Goal: Task Accomplishment & Management: Manage account settings

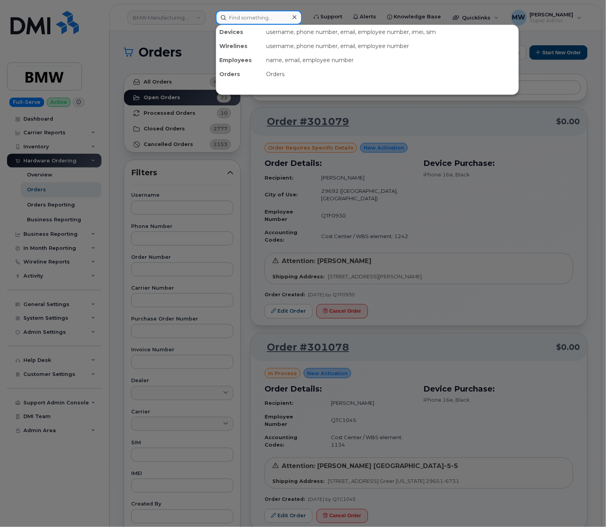
click at [227, 18] on input at bounding box center [259, 18] width 86 height 14
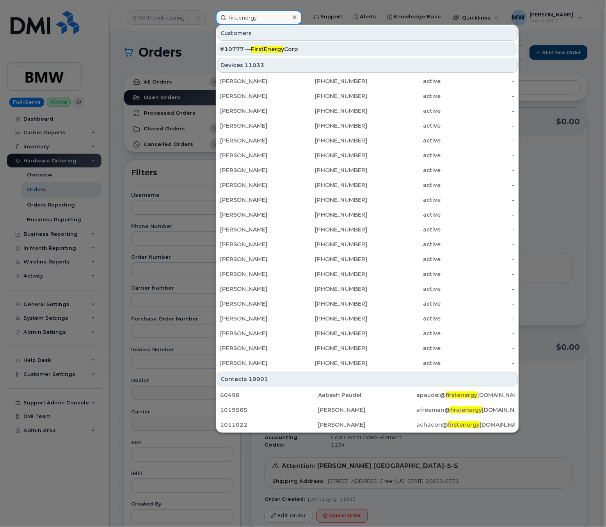
type input "firstenergy"
click at [273, 52] on span "FirstEnergy" at bounding box center [267, 49] width 33 height 7
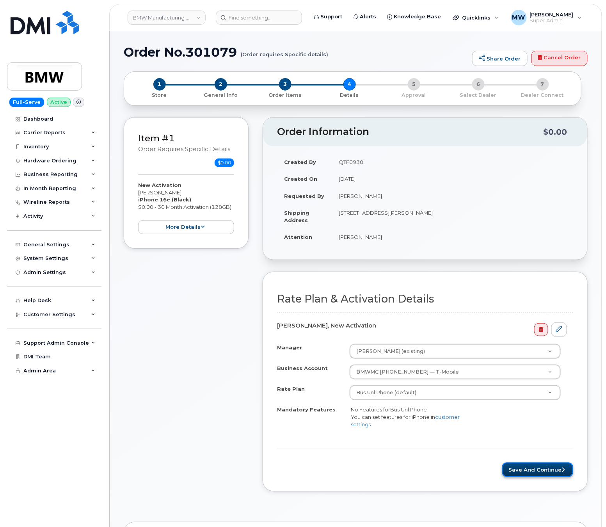
click at [528, 477] on button "Save and Continue" at bounding box center [537, 469] width 71 height 14
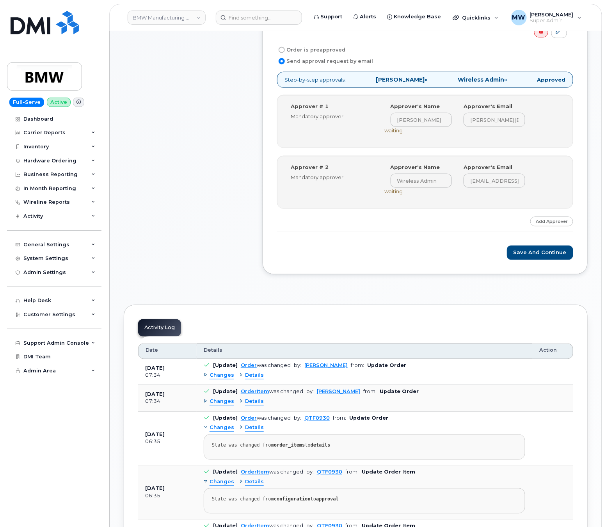
scroll to position [312, 0]
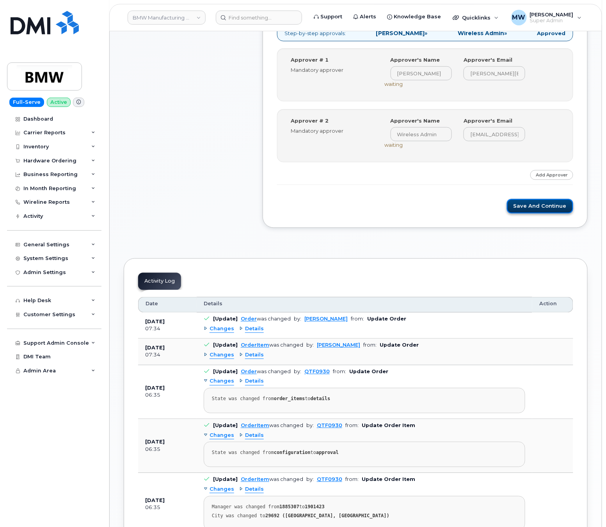
click at [533, 213] on button "Save and Continue" at bounding box center [540, 206] width 66 height 14
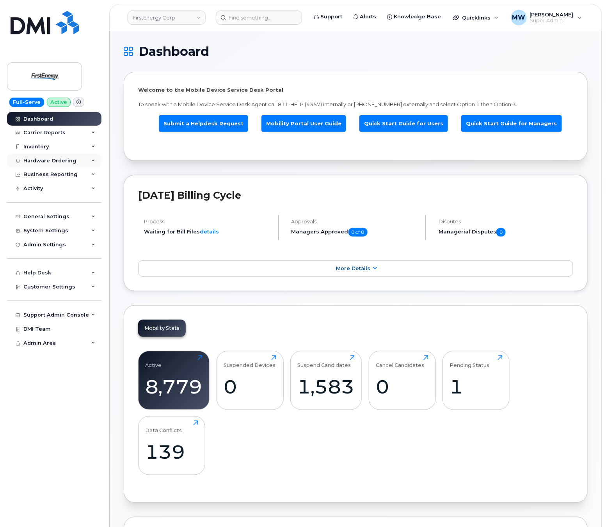
click at [58, 161] on div "Hardware Ordering" at bounding box center [49, 161] width 53 height 6
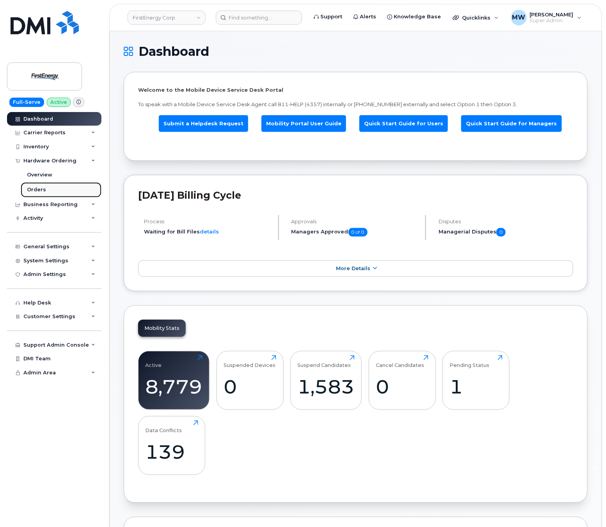
click at [41, 190] on div "Orders" at bounding box center [36, 189] width 19 height 7
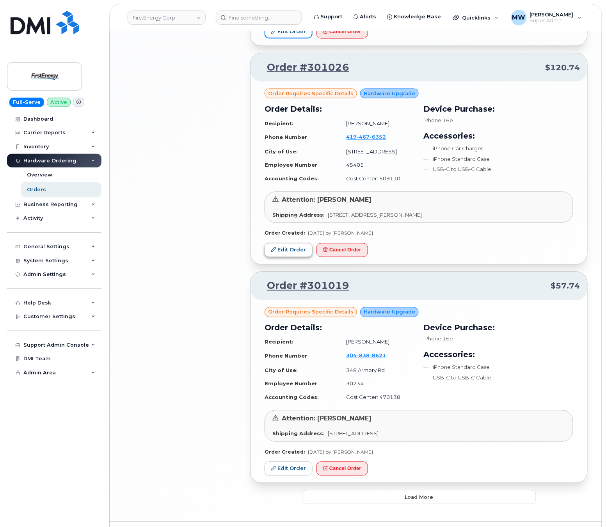
scroll to position [1390, 0]
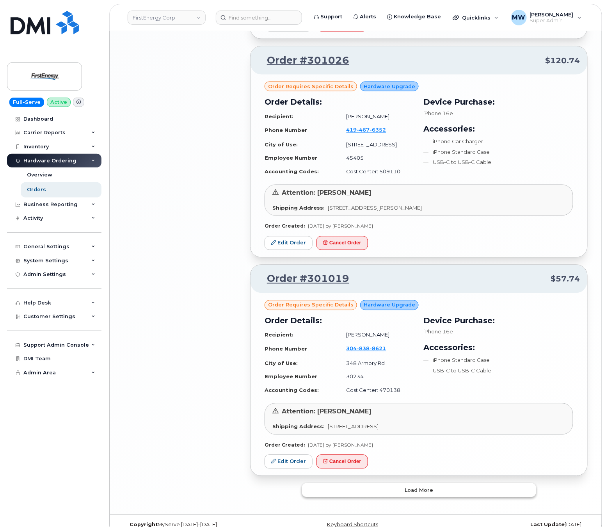
click at [448, 483] on button "Load more" at bounding box center [419, 490] width 234 height 14
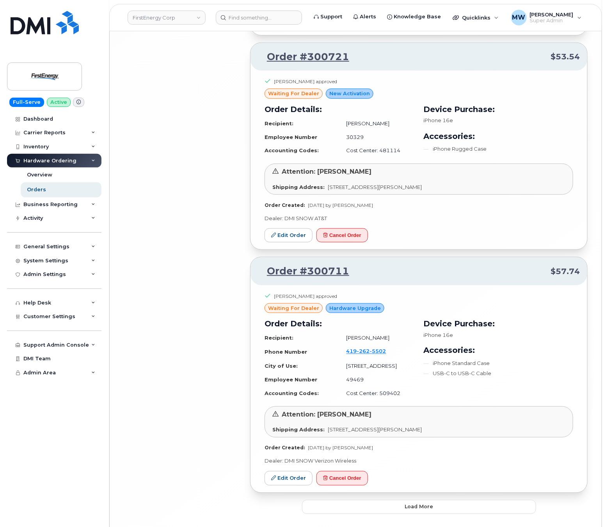
scroll to position [3200, 0]
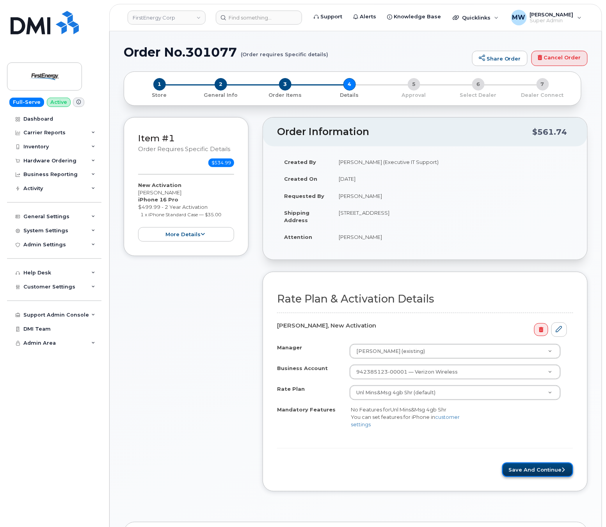
click at [516, 473] on button "Save and Continue" at bounding box center [537, 469] width 71 height 14
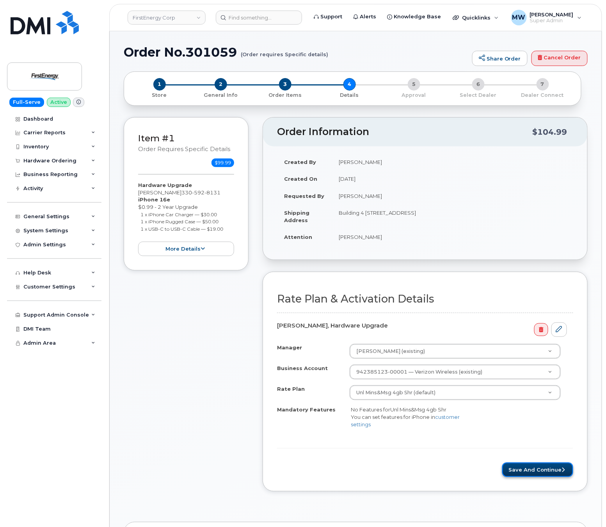
click at [545, 469] on button "Save and Continue" at bounding box center [537, 469] width 71 height 14
click at [522, 475] on button "Save and Continue" at bounding box center [537, 469] width 71 height 14
click at [538, 472] on button "Save and Continue" at bounding box center [537, 469] width 71 height 14
click at [548, 470] on button "Save and Continue" at bounding box center [537, 469] width 71 height 14
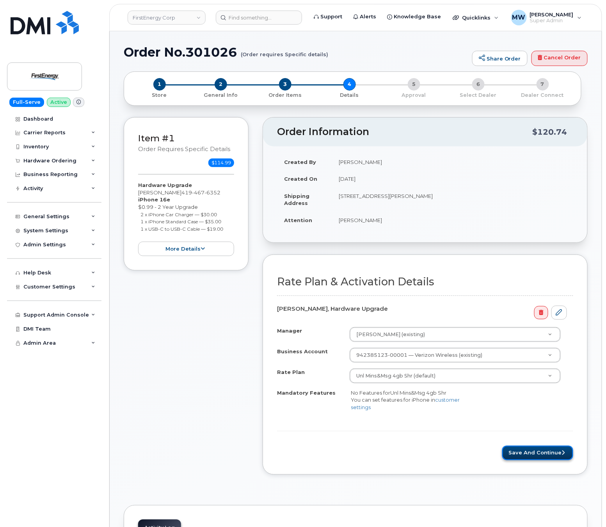
click at [531, 460] on button "Save and Continue" at bounding box center [537, 453] width 71 height 14
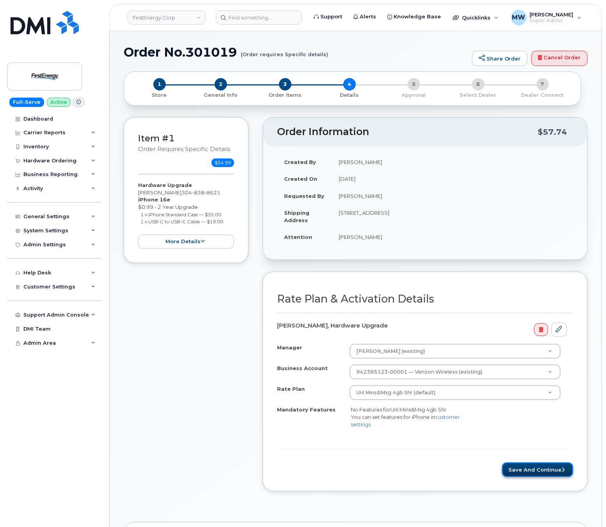
click at [510, 477] on button "Save and Continue" at bounding box center [537, 469] width 71 height 14
click at [531, 477] on button "Save and Continue" at bounding box center [537, 469] width 71 height 14
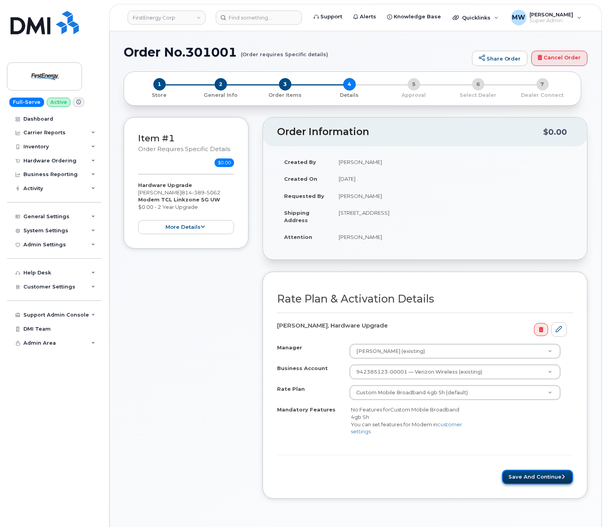
click at [535, 481] on button "Save and Continue" at bounding box center [537, 477] width 71 height 14
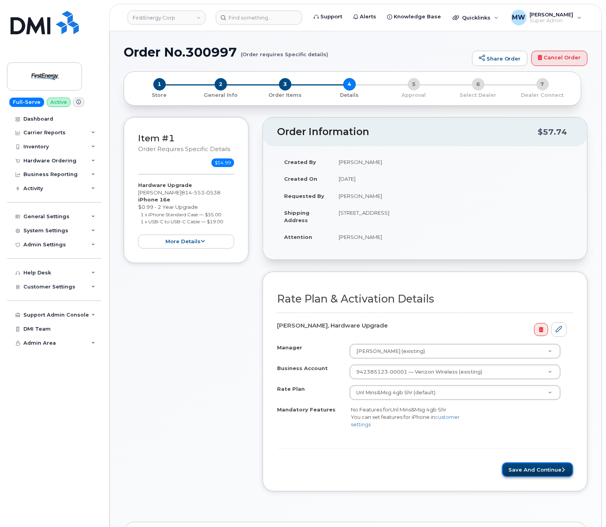
click at [520, 477] on button "Save and Continue" at bounding box center [537, 469] width 71 height 14
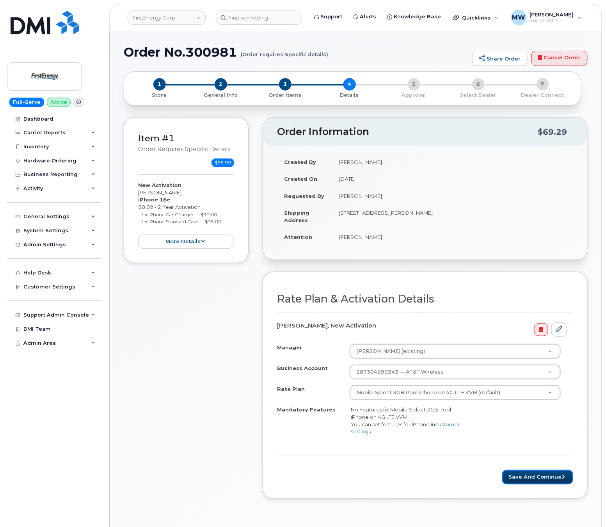
drag, startPoint x: 518, startPoint y: 481, endPoint x: 494, endPoint y: 465, distance: 29.5
click at [517, 480] on button "Save and Continue" at bounding box center [537, 477] width 71 height 14
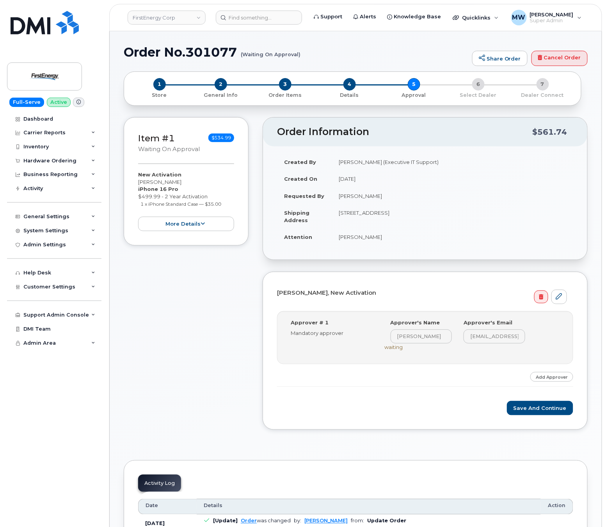
click at [527, 421] on div "Michael Peters, New Activation Step-by-step approvals: Brian X Tierney » Approv…" at bounding box center [425, 351] width 325 height 158
click at [526, 410] on button "Save and Continue" at bounding box center [540, 408] width 66 height 14
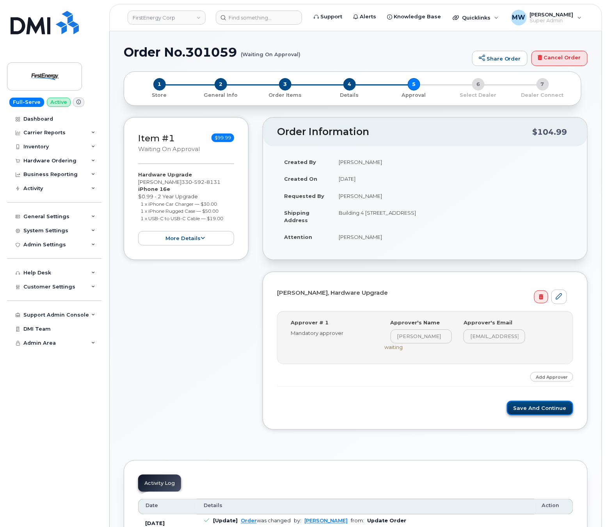
click at [544, 413] on button "Save and Continue" at bounding box center [540, 408] width 66 height 14
click at [535, 407] on button "Save and Continue" at bounding box center [540, 408] width 66 height 14
click at [551, 420] on div "[PERSON_NAME], Hardware Upgrade Step-by-step approvals: [PERSON_NAME] » Approve…" at bounding box center [425, 351] width 325 height 158
click at [549, 415] on button "Save and Continue" at bounding box center [540, 408] width 66 height 14
click at [519, 413] on button "Save and Continue" at bounding box center [540, 408] width 66 height 14
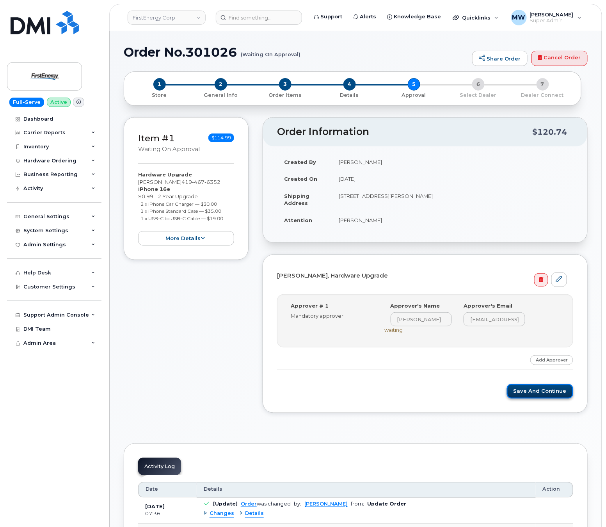
click at [513, 394] on button "Save and Continue" at bounding box center [540, 391] width 66 height 14
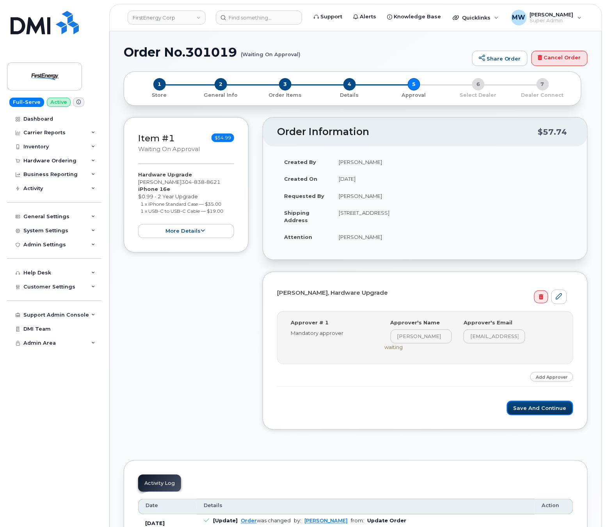
drag, startPoint x: 535, startPoint y: 412, endPoint x: 432, endPoint y: 102, distance: 326.1
click at [535, 410] on button "Save and Continue" at bounding box center [540, 408] width 66 height 14
drag, startPoint x: 565, startPoint y: 417, endPoint x: 429, endPoint y: 133, distance: 315.0
click at [563, 414] on button "Save and Continue" at bounding box center [540, 408] width 66 height 14
click at [534, 412] on button "Save and Continue" at bounding box center [540, 408] width 66 height 14
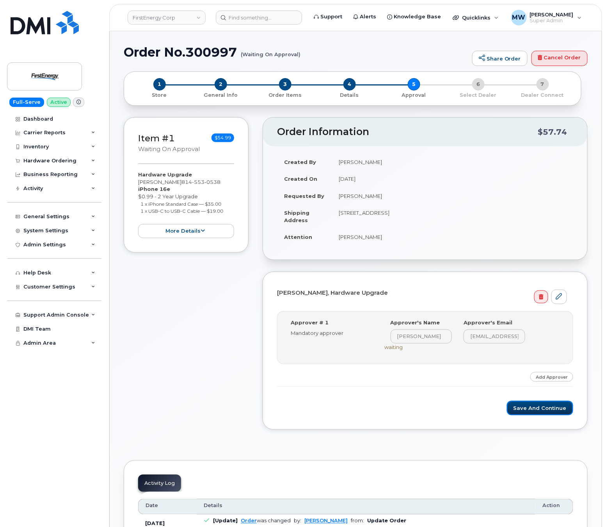
drag, startPoint x: 548, startPoint y: 412, endPoint x: 495, endPoint y: 209, distance: 209.7
click at [547, 412] on button "Save and Continue" at bounding box center [540, 408] width 66 height 14
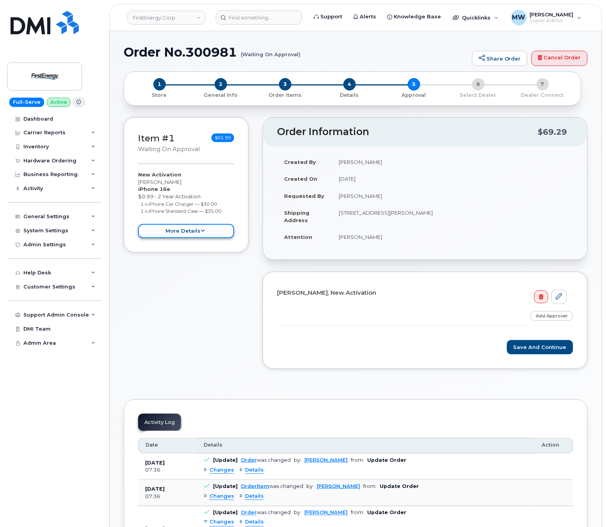
click at [185, 228] on button "more details" at bounding box center [186, 231] width 96 height 14
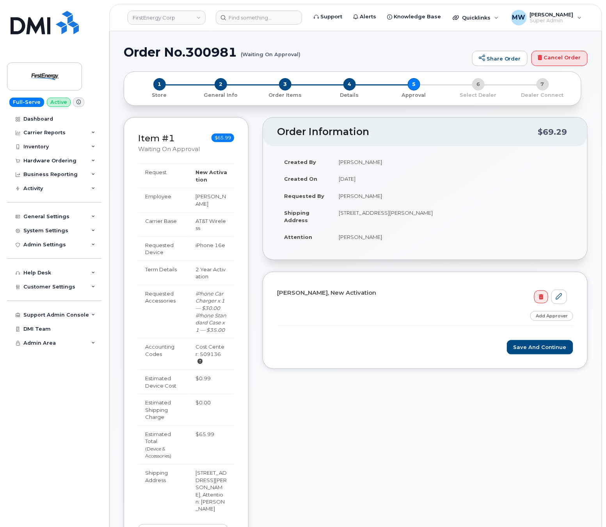
scroll to position [78, 0]
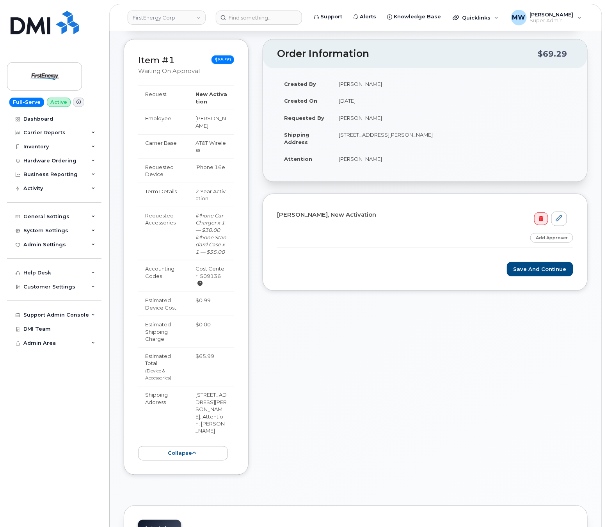
click at [207, 103] on td "New Activation" at bounding box center [211, 97] width 46 height 24
drag, startPoint x: 201, startPoint y: 128, endPoint x: 193, endPoint y: 120, distance: 11.6
click at [193, 120] on td "[PERSON_NAME]" at bounding box center [211, 122] width 46 height 24
copy td "[PERSON_NAME]"
click at [552, 243] on link "Add Approver" at bounding box center [551, 238] width 43 height 10
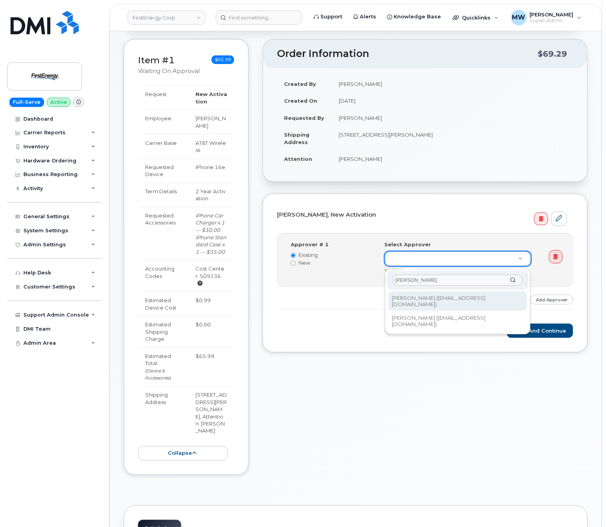
type input "john f"
type input "2074620"
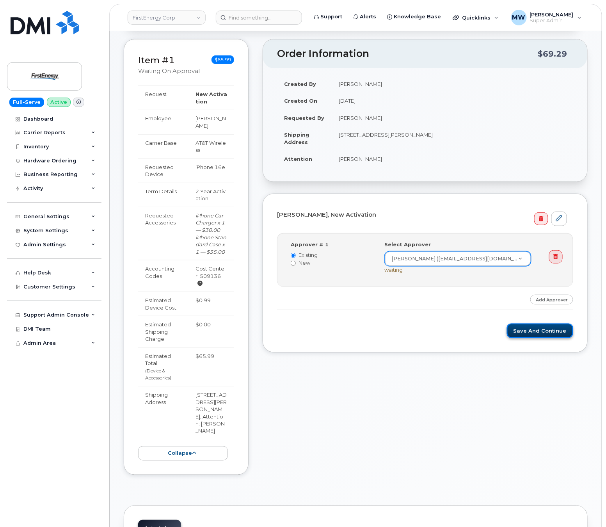
click at [543, 336] on button "Save and Continue" at bounding box center [540, 330] width 66 height 14
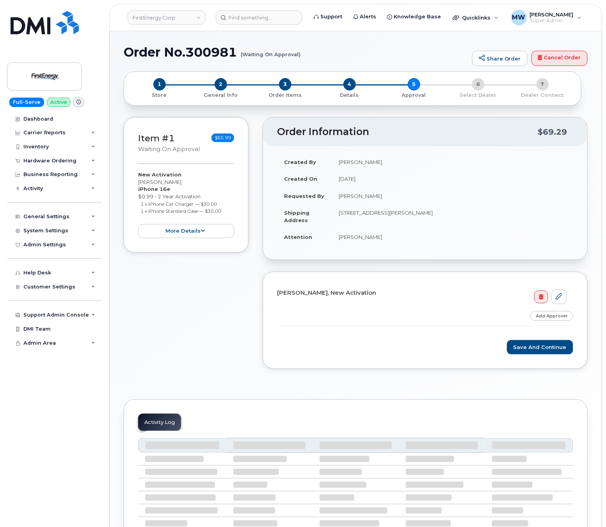
click at [251, 25] on header "FirstEnergy Corp Support Alerts Knowledge Base Quicklinks Suspend / Cancel Devi…" at bounding box center [355, 17] width 493 height 27
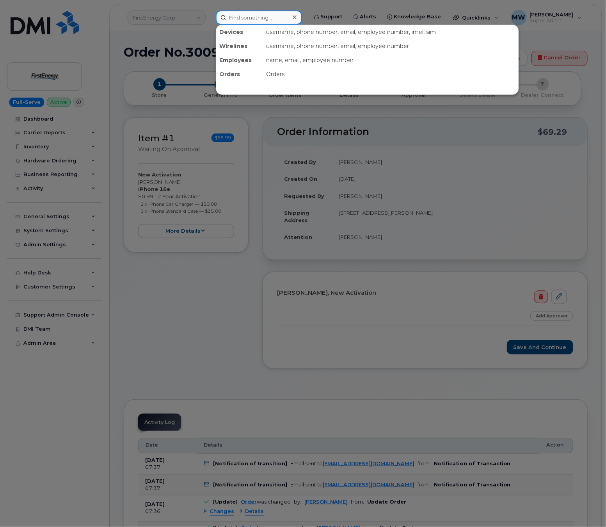
click at [251, 17] on input at bounding box center [259, 18] width 86 height 14
paste input "[PERSON_NAME]"
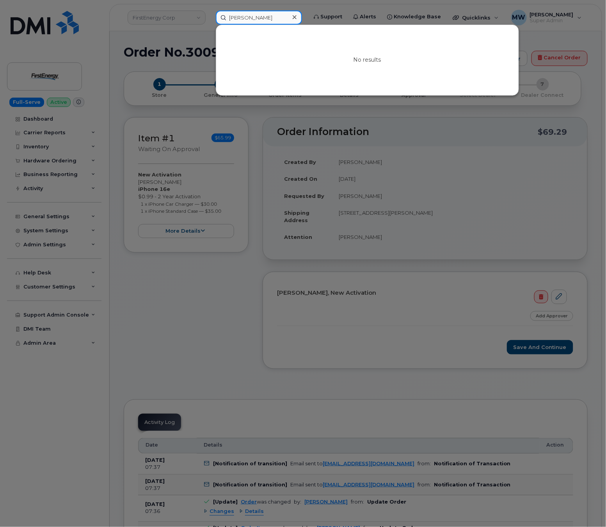
type input "[PERSON_NAME]"
click at [204, 224] on div at bounding box center [303, 263] width 606 height 527
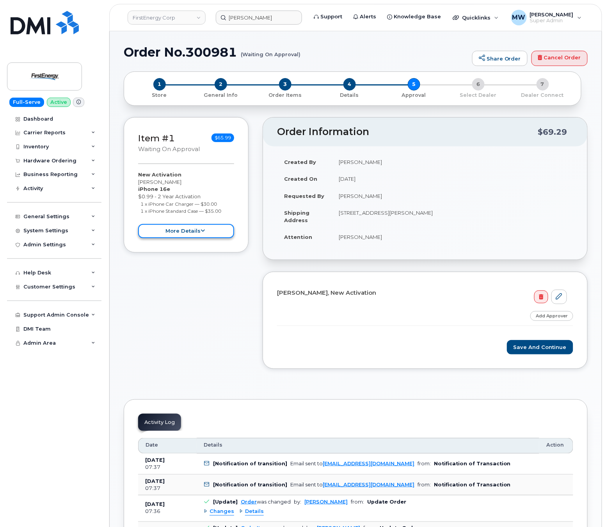
click at [201, 230] on icon at bounding box center [203, 230] width 4 height 5
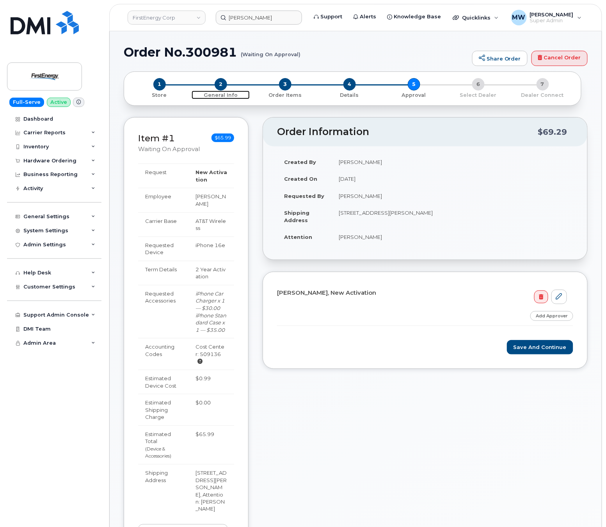
click at [222, 81] on span "2" at bounding box center [221, 84] width 12 height 12
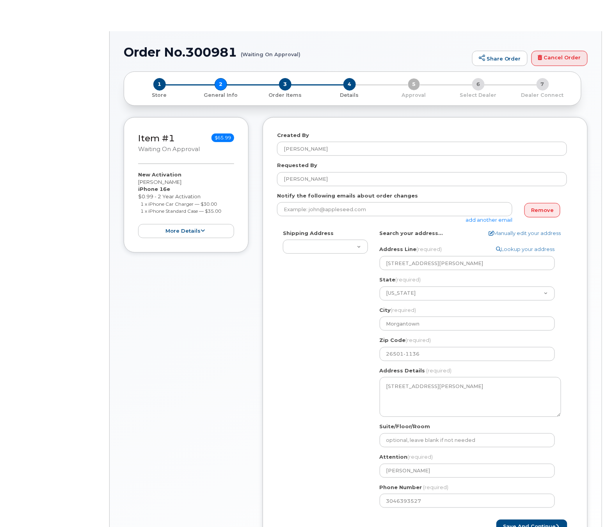
select select
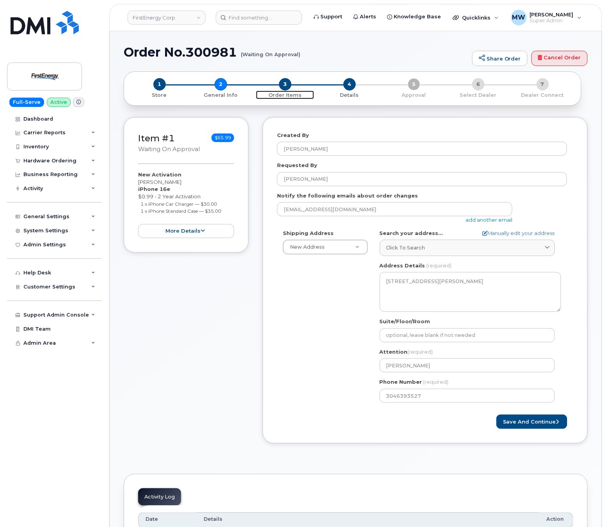
drag, startPoint x: 286, startPoint y: 87, endPoint x: 407, endPoint y: 103, distance: 121.6
click at [287, 87] on span "3" at bounding box center [285, 84] width 12 height 12
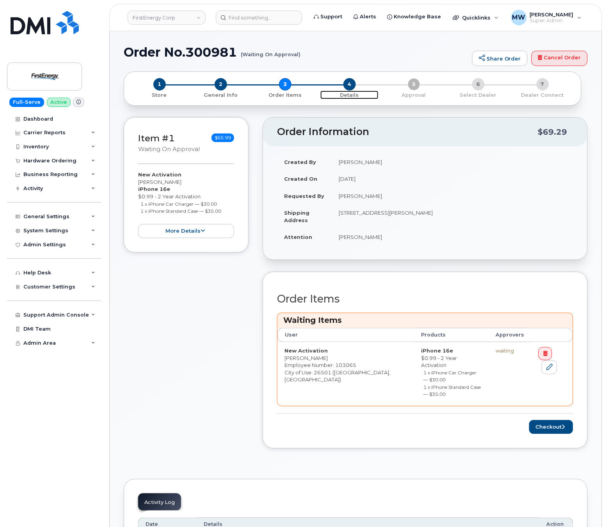
click at [346, 83] on span "4" at bounding box center [349, 84] width 12 height 12
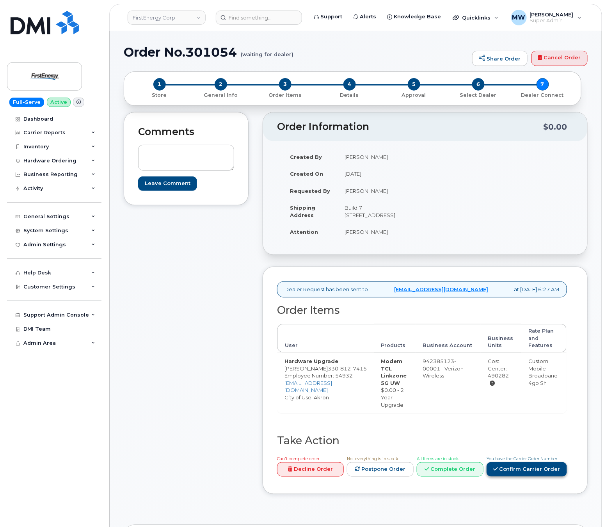
click at [511, 476] on link "Confirm Carrier Order" at bounding box center [527, 469] width 80 height 14
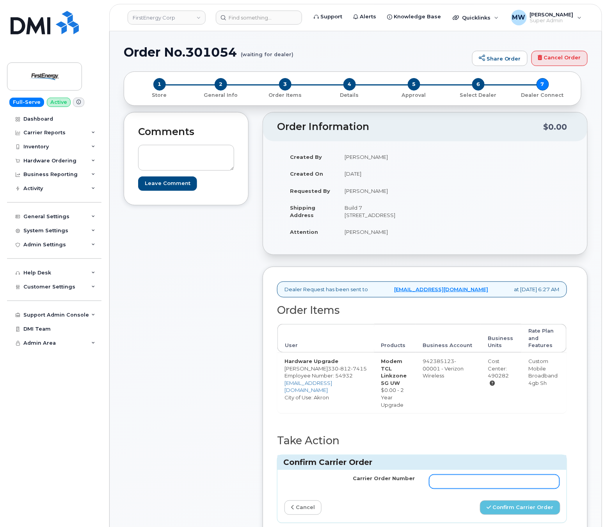
click at [507, 489] on input "Carrier Order Number" at bounding box center [494, 481] width 131 height 14
paste input "MB1000502293333"
type input "MB1000502293333"
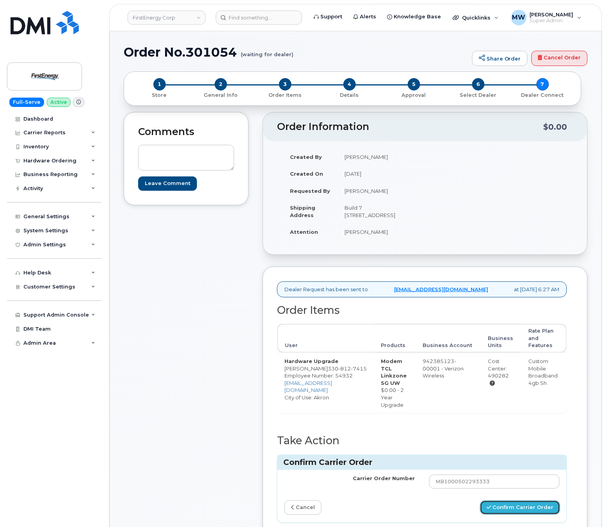
click at [525, 515] on button "Confirm Carrier Order" at bounding box center [520, 507] width 80 height 14
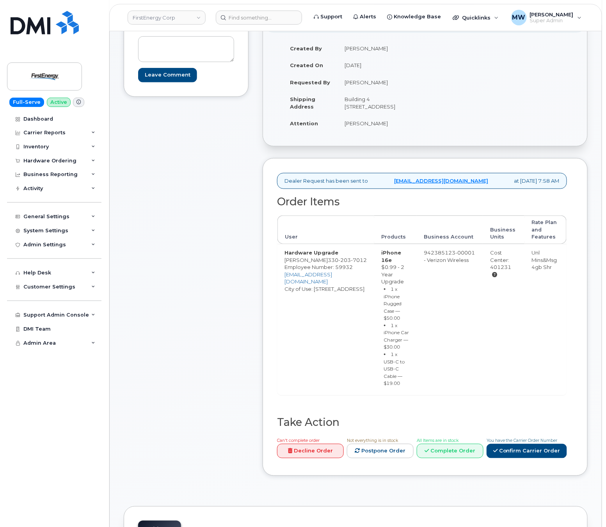
scroll to position [312, 0]
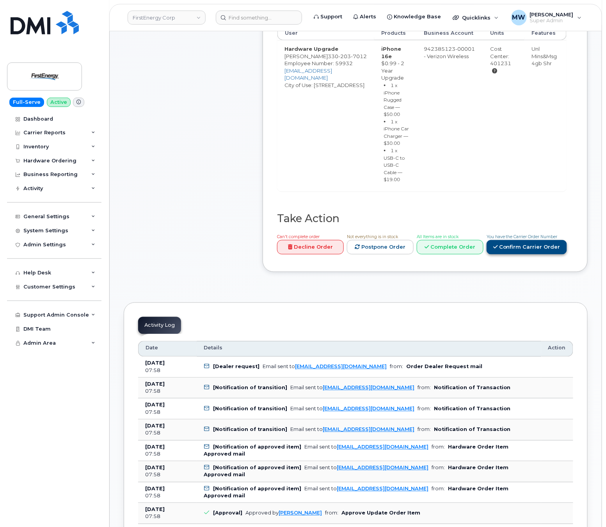
click at [551, 254] on link "Confirm Carrier Order" at bounding box center [527, 247] width 80 height 14
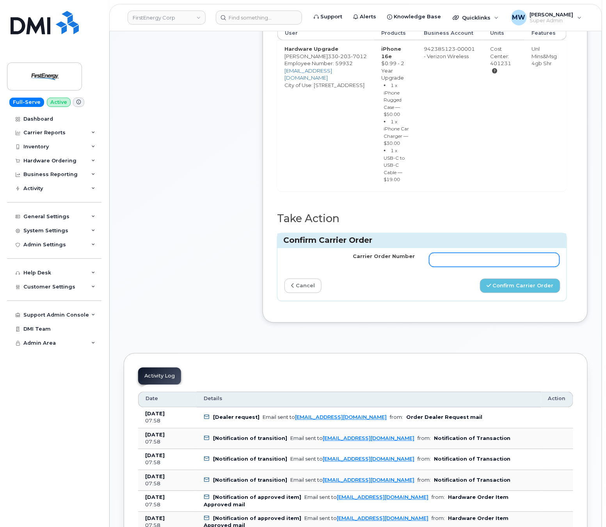
drag, startPoint x: 473, startPoint y: 263, endPoint x: 478, endPoint y: 267, distance: 6.4
click at [473, 263] on input "Carrier Order Number" at bounding box center [494, 260] width 131 height 14
paste input "MB1000502300114"
type input "MB1000502300114"
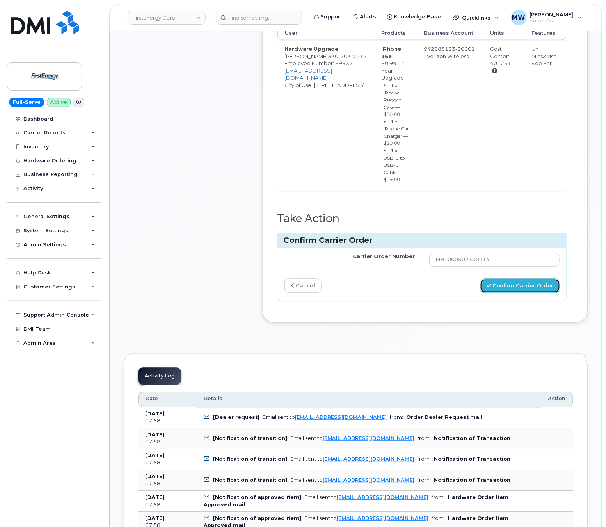
click at [518, 293] on button "Confirm Carrier Order" at bounding box center [520, 286] width 80 height 14
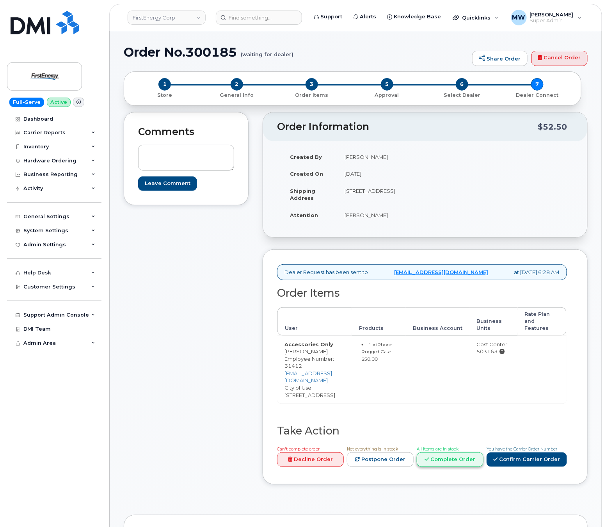
drag, startPoint x: 458, startPoint y: 444, endPoint x: 459, endPoint y: 450, distance: 5.9
click at [458, 446] on span "All Items are in stock" at bounding box center [438, 448] width 42 height 5
click at [459, 452] on link "Complete Order" at bounding box center [450, 459] width 67 height 14
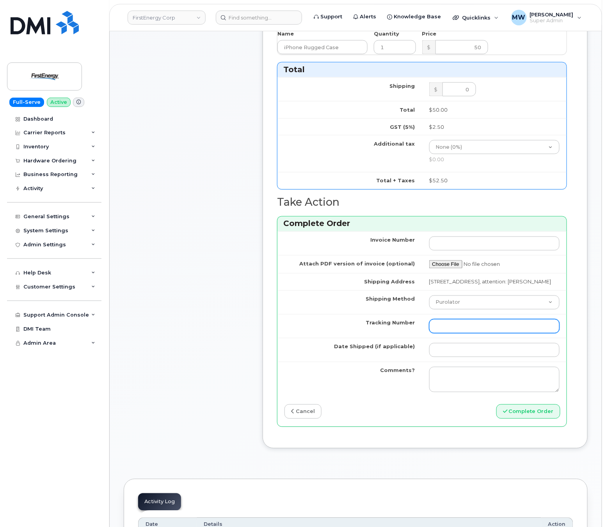
scroll to position [390, 0]
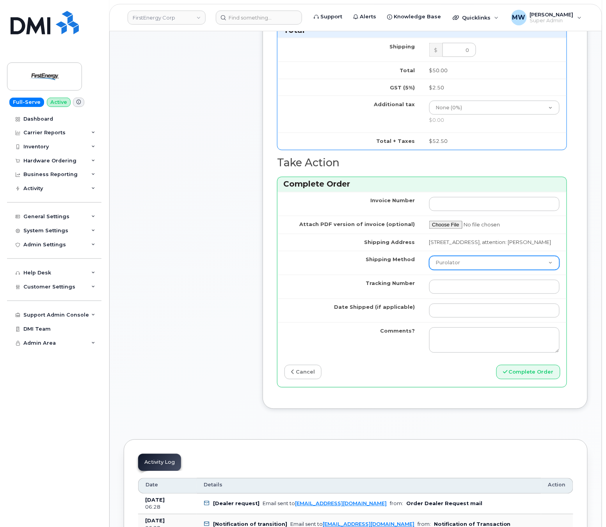
click at [484, 270] on select "Purolator UPS FedEx Canada Post Courier Other Drop Off Pick Up" at bounding box center [494, 263] width 131 height 14
select select "UPS"
click at [429, 270] on select "Purolator UPS FedEx Canada Post Courier Other Drop Off Pick Up" at bounding box center [494, 263] width 131 height 14
drag, startPoint x: 481, startPoint y: 306, endPoint x: 481, endPoint y: 313, distance: 6.2
click at [481, 294] on input "Tracking Number" at bounding box center [494, 287] width 131 height 14
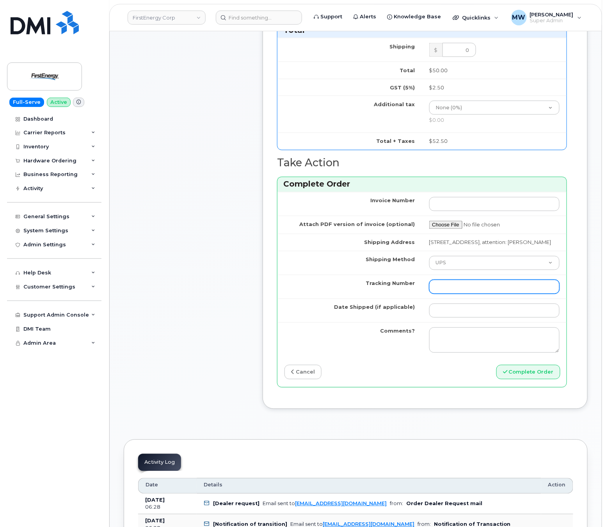
paste input "480656922680"
type input "480656922680"
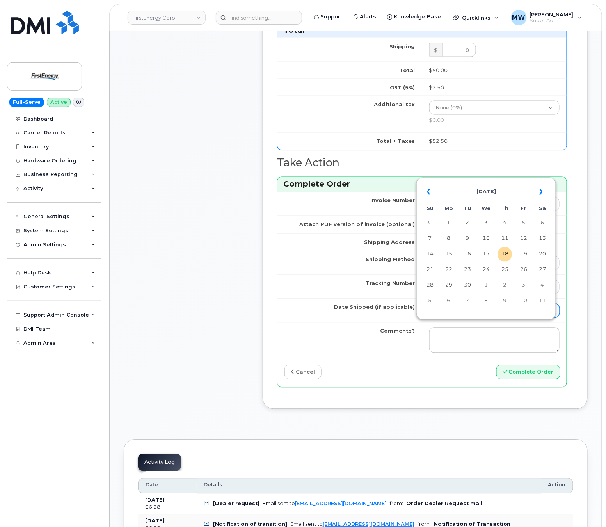
click at [454, 318] on input "Date Shipped (if applicable)" at bounding box center [494, 311] width 131 height 14
drag, startPoint x: 489, startPoint y: 252, endPoint x: 492, endPoint y: 255, distance: 4.4
click at [489, 252] on td "17" at bounding box center [486, 254] width 14 height 14
type input "2025-09-17"
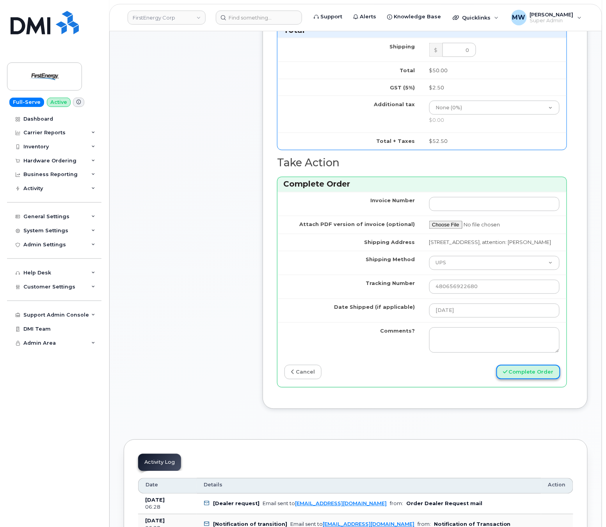
click at [543, 379] on button "Complete Order" at bounding box center [528, 372] width 64 height 14
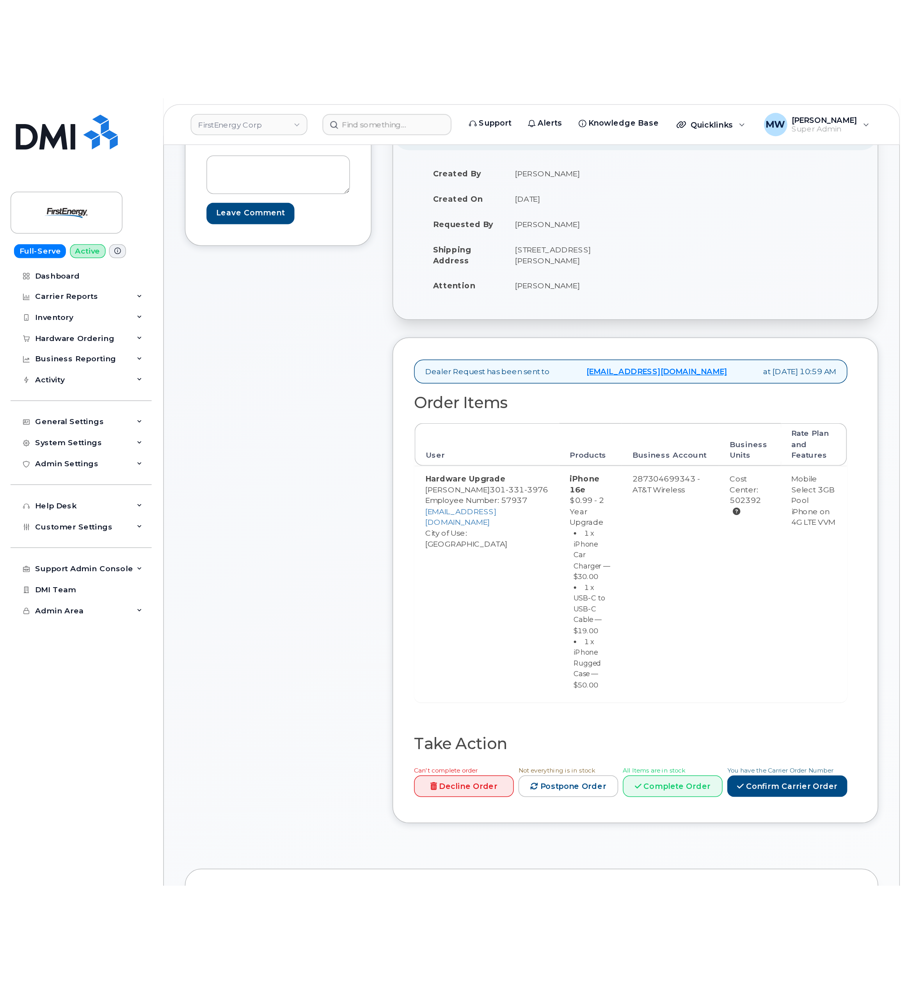
scroll to position [107, 0]
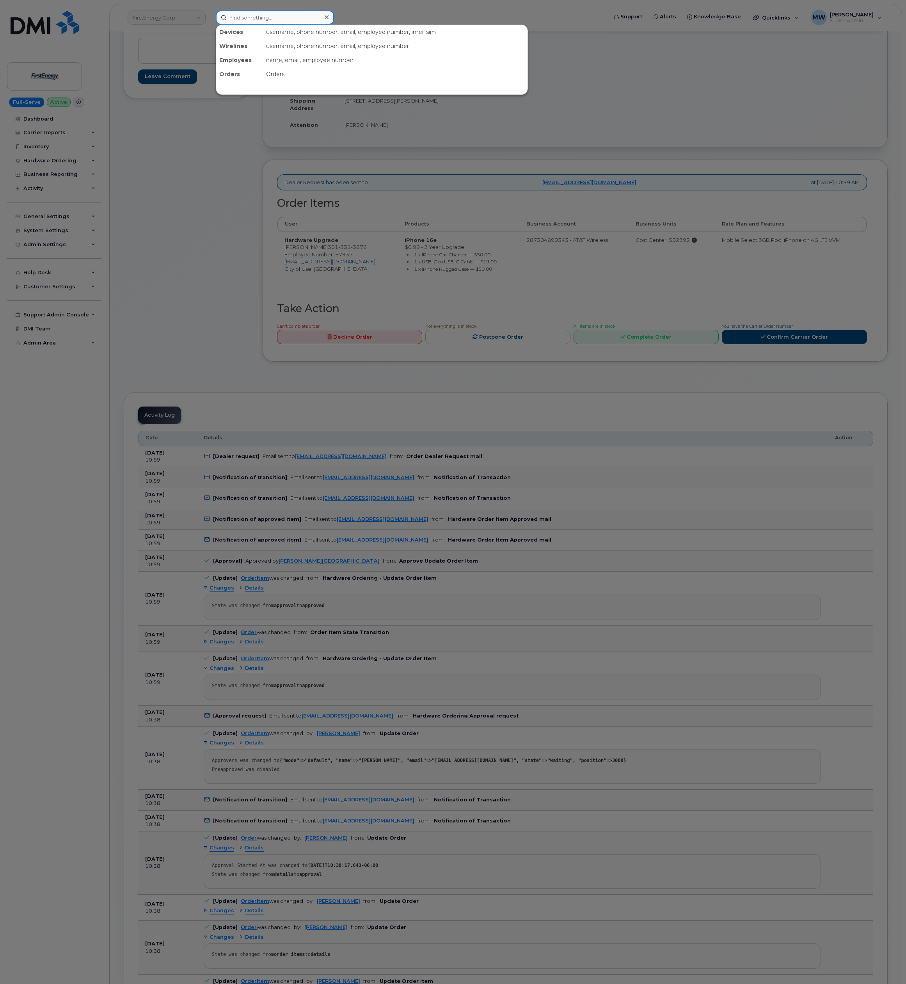
click at [293, 22] on input at bounding box center [275, 18] width 118 height 14
paste input "864) 908-1830"
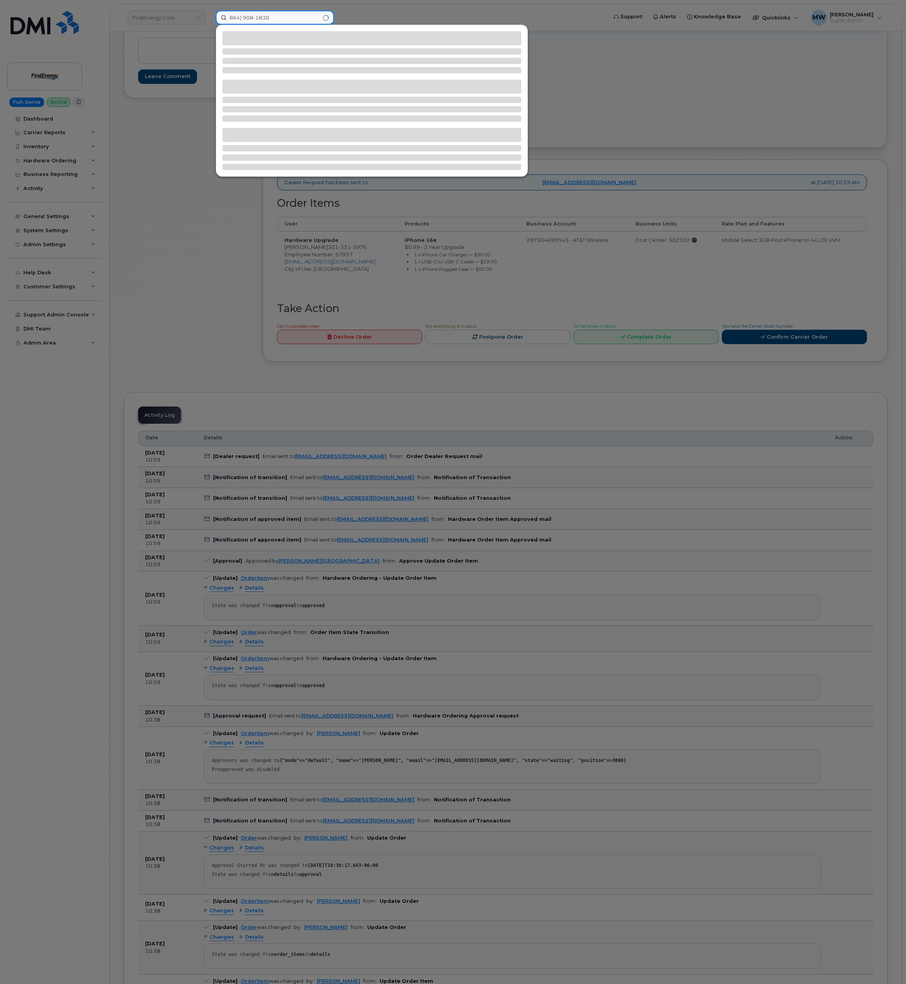
type input "864) 908-1830"
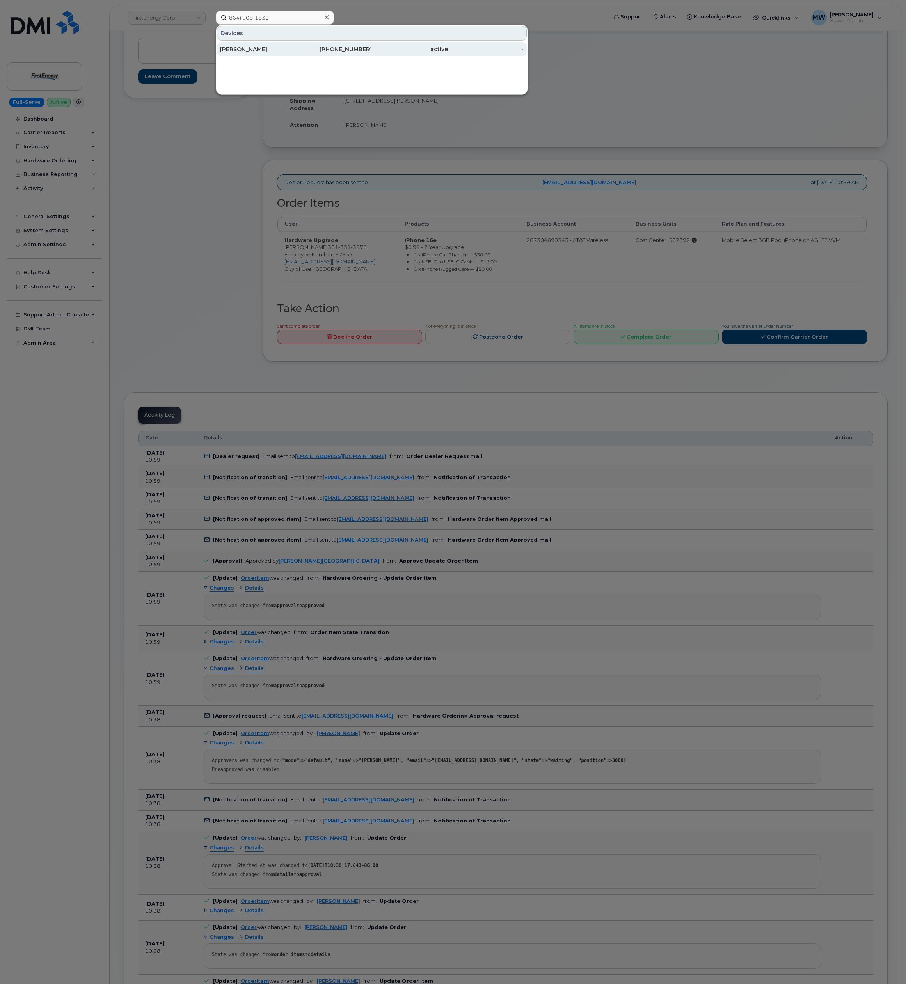
click at [355, 48] on div "864-908-1830" at bounding box center [334, 49] width 76 height 8
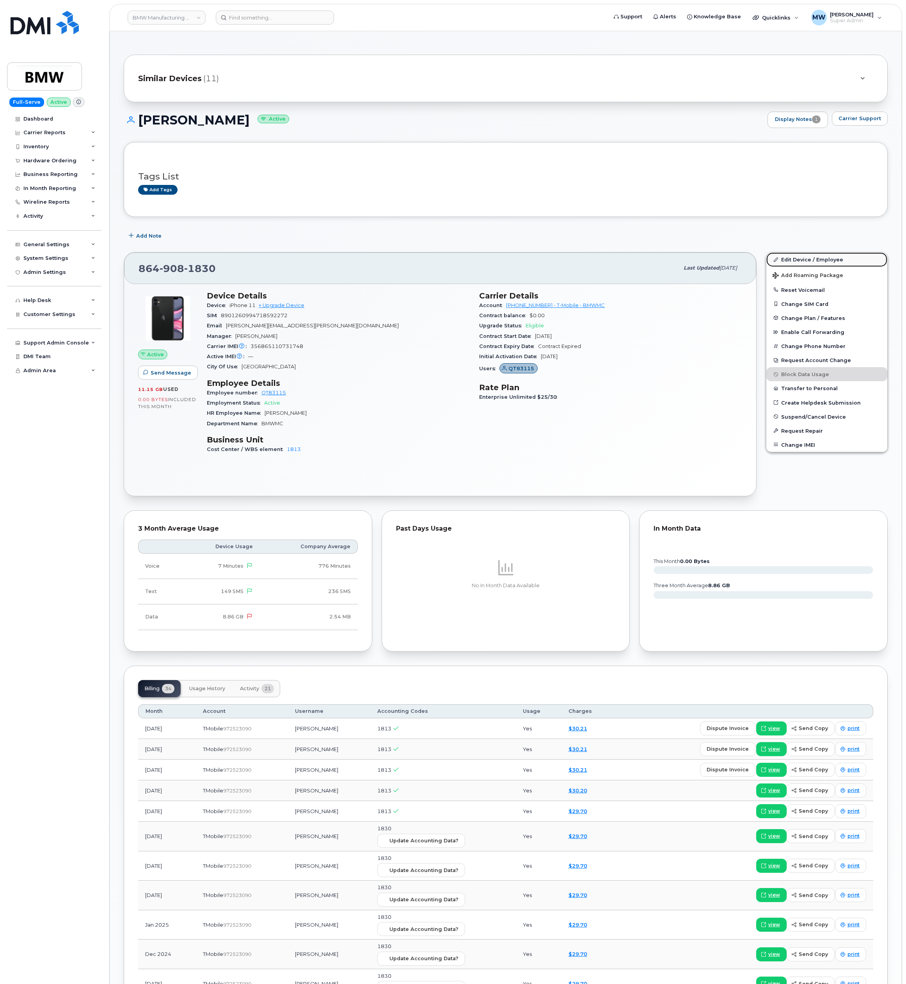
click at [831, 260] on link "Edit Device / Employee" at bounding box center [826, 259] width 121 height 14
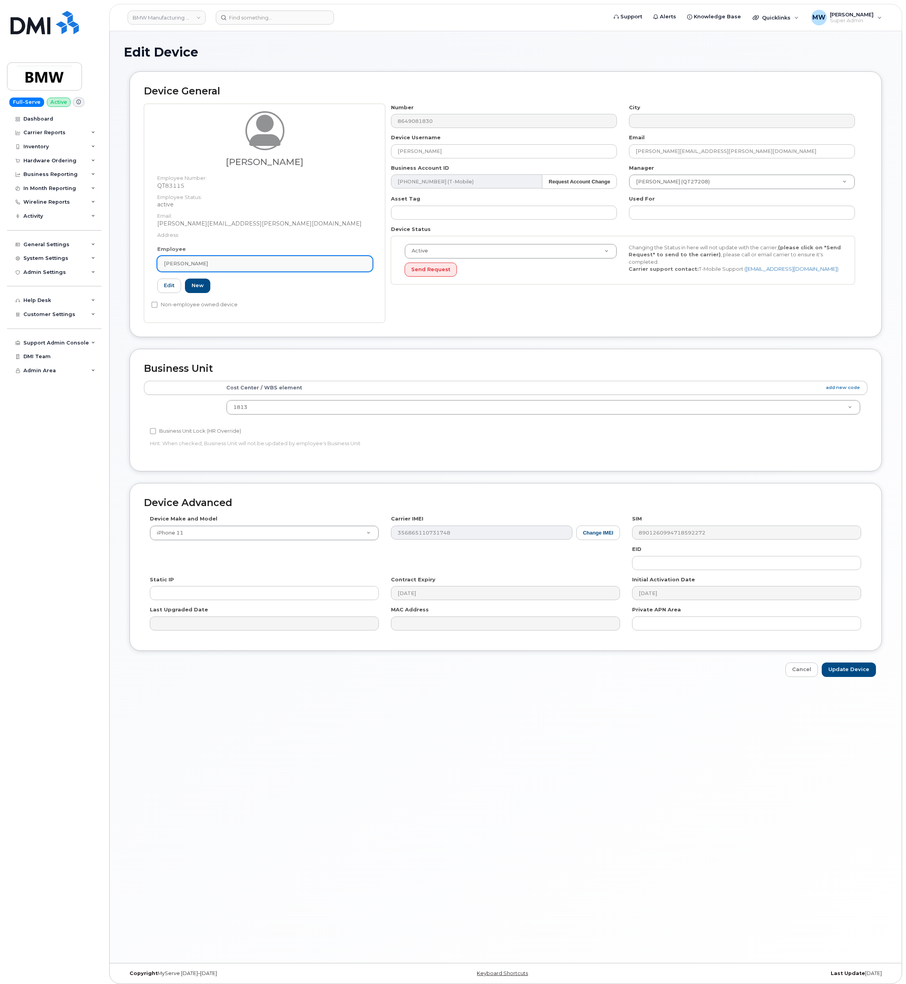
click at [215, 258] on link "Stephen Haloulos" at bounding box center [264, 264] width 215 height 16
paste input "TX45"
drag, startPoint x: 223, startPoint y: 286, endPoint x: 103, endPoint y: 278, distance: 120.4
click at [109, 278] on div "BMW Manufacturing Co LLC Support Alerts Knowledge Base Quicklinks Suspend / Can…" at bounding box center [505, 497] width 793 height 932
click at [269, 258] on link "Stephen Haloulos" at bounding box center [264, 264] width 215 height 16
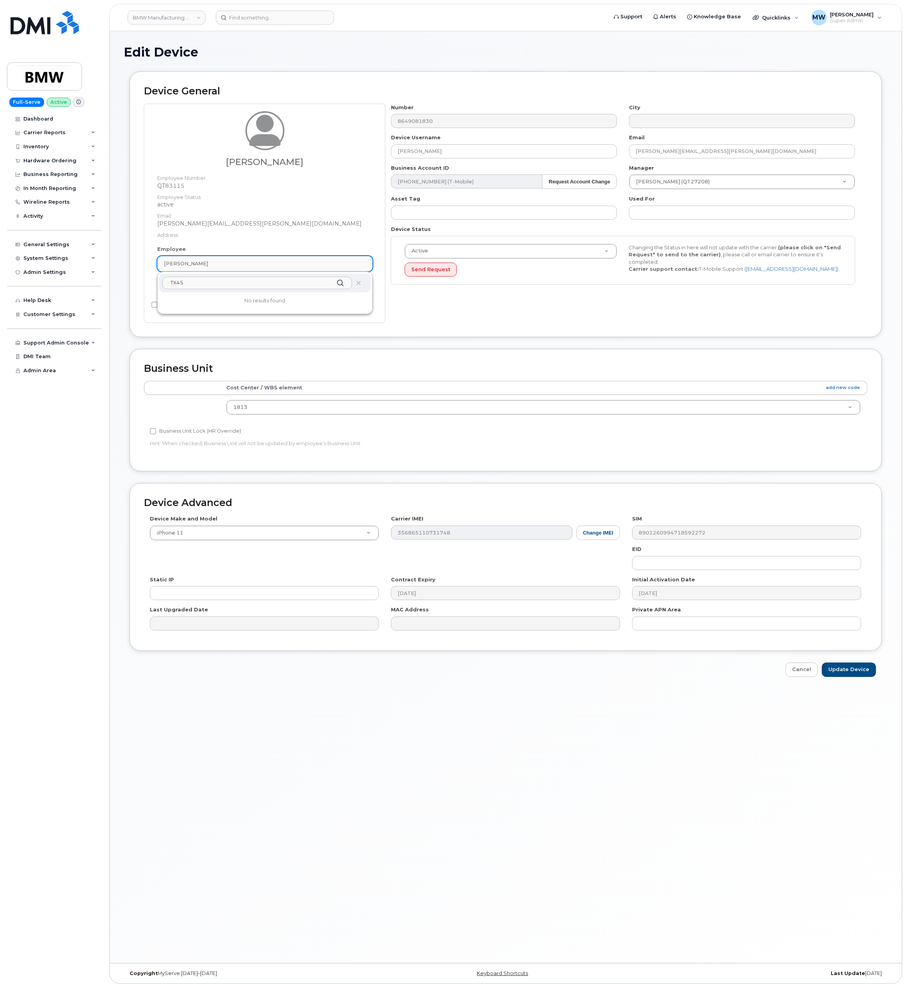
paste input "Kevin Denton"
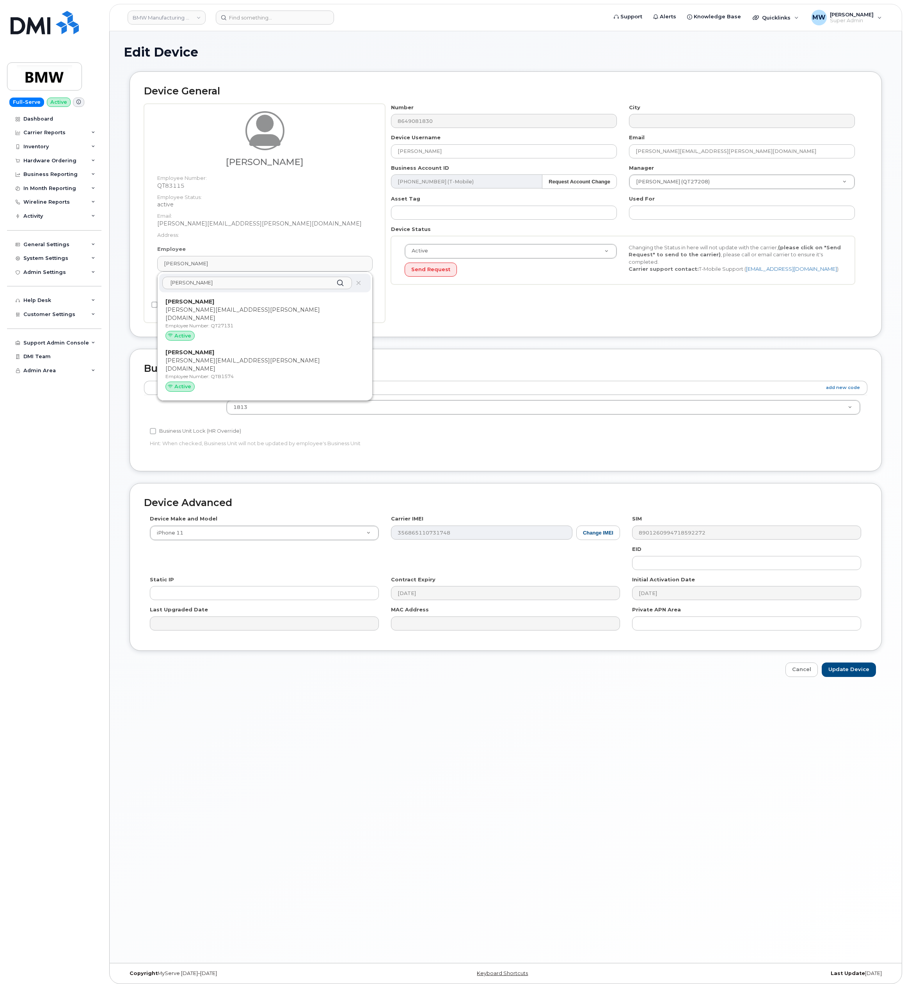
type input "Kevin Denton"
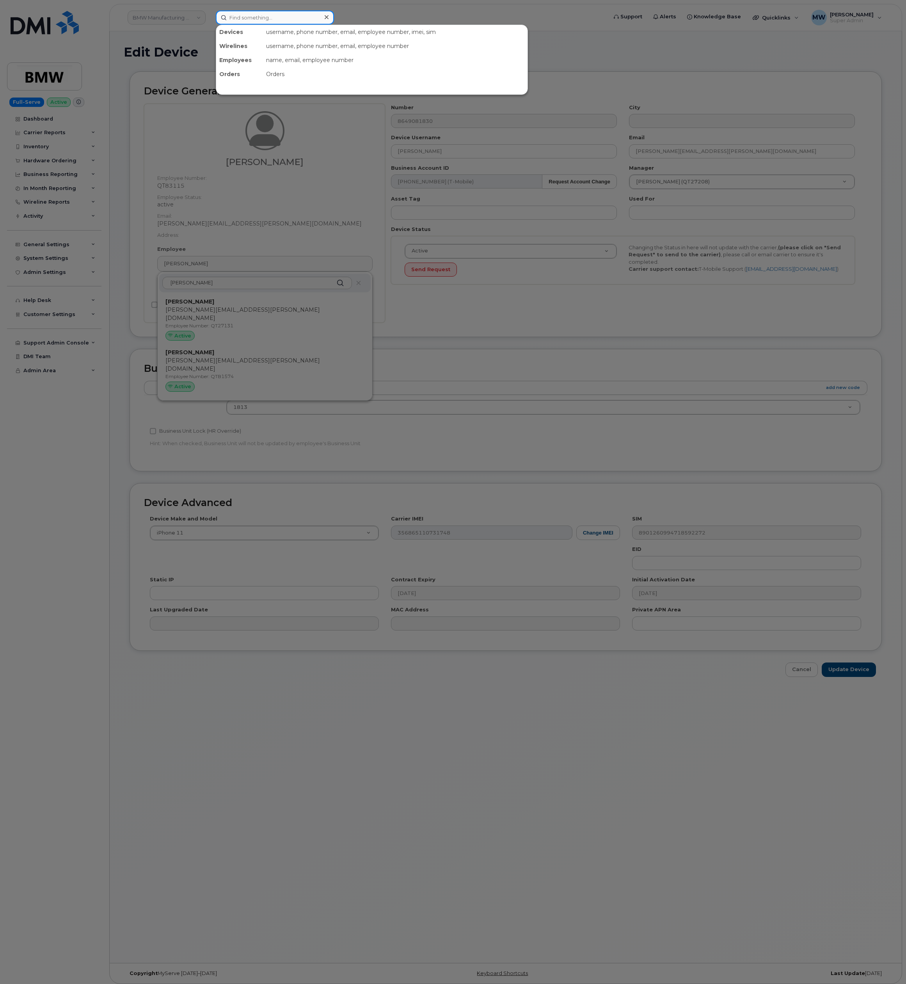
click at [324, 16] on div at bounding box center [275, 18] width 118 height 14
paste input "864) 705-7906"
type input "864) 705-7906"
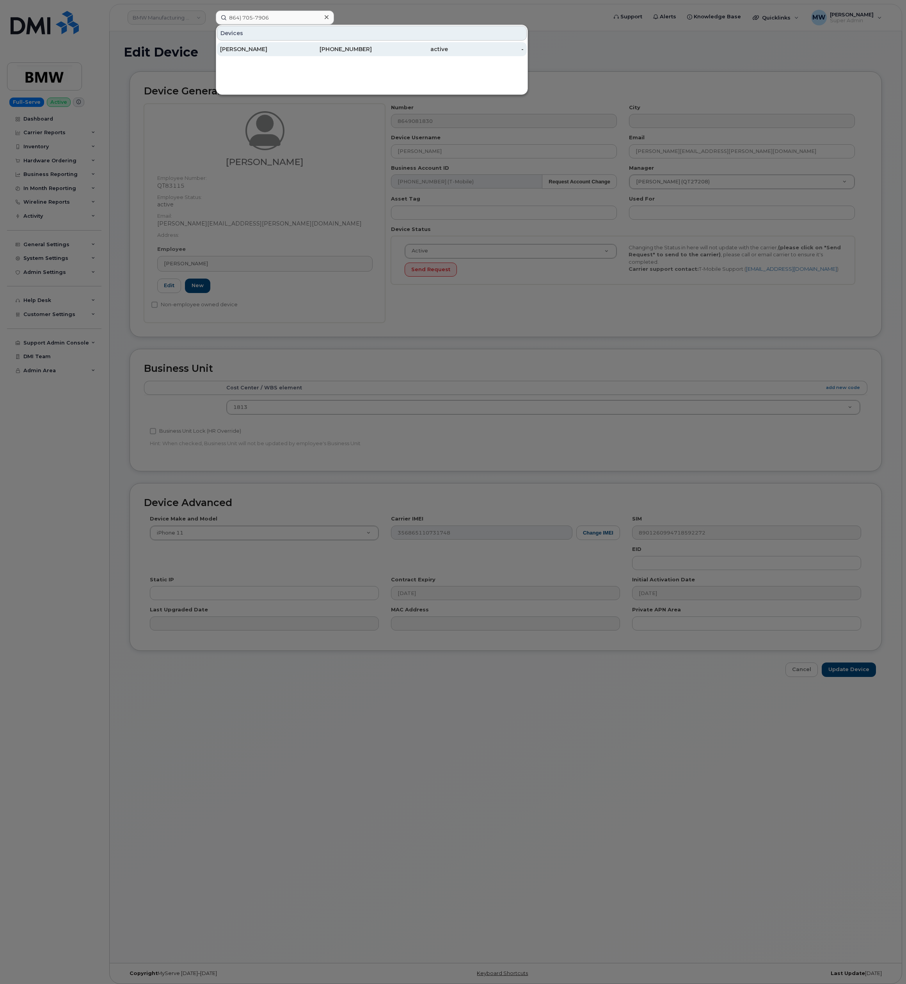
click at [347, 48] on div "864-705-7906" at bounding box center [334, 49] width 76 height 8
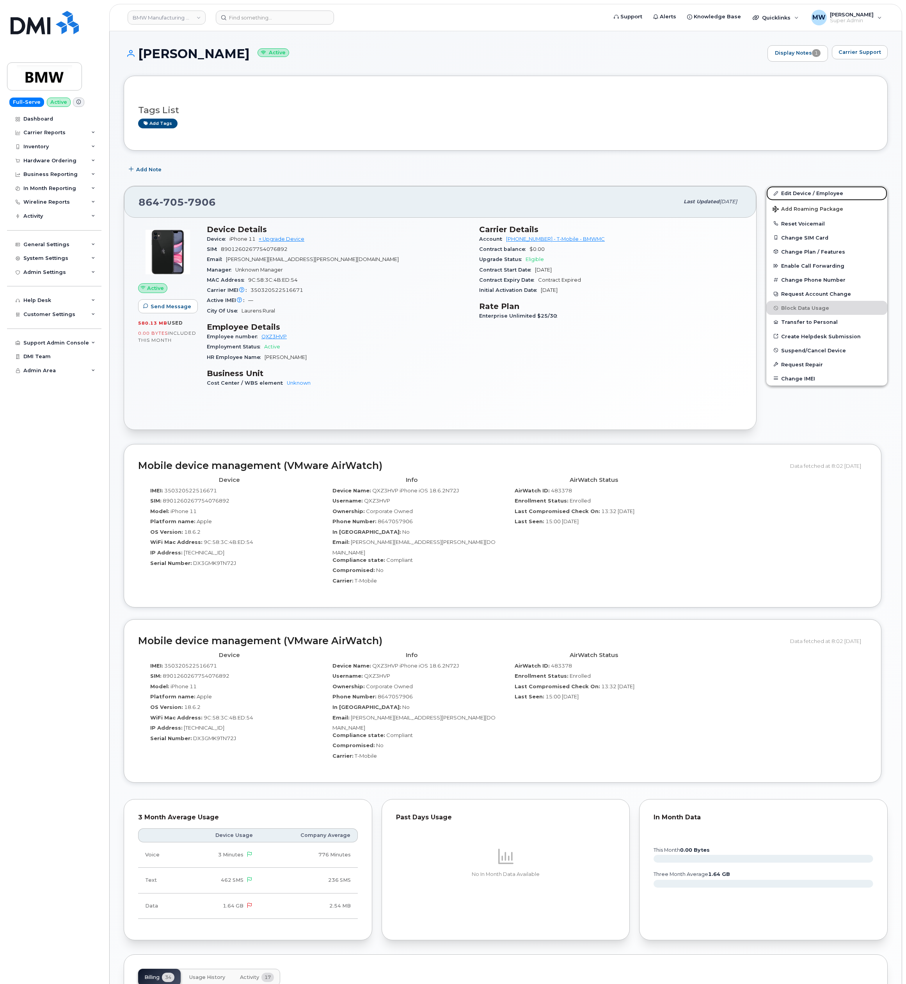
drag, startPoint x: 808, startPoint y: 197, endPoint x: 905, endPoint y: 210, distance: 98.4
click at [808, 197] on link "Edit Device / Employee" at bounding box center [826, 193] width 121 height 14
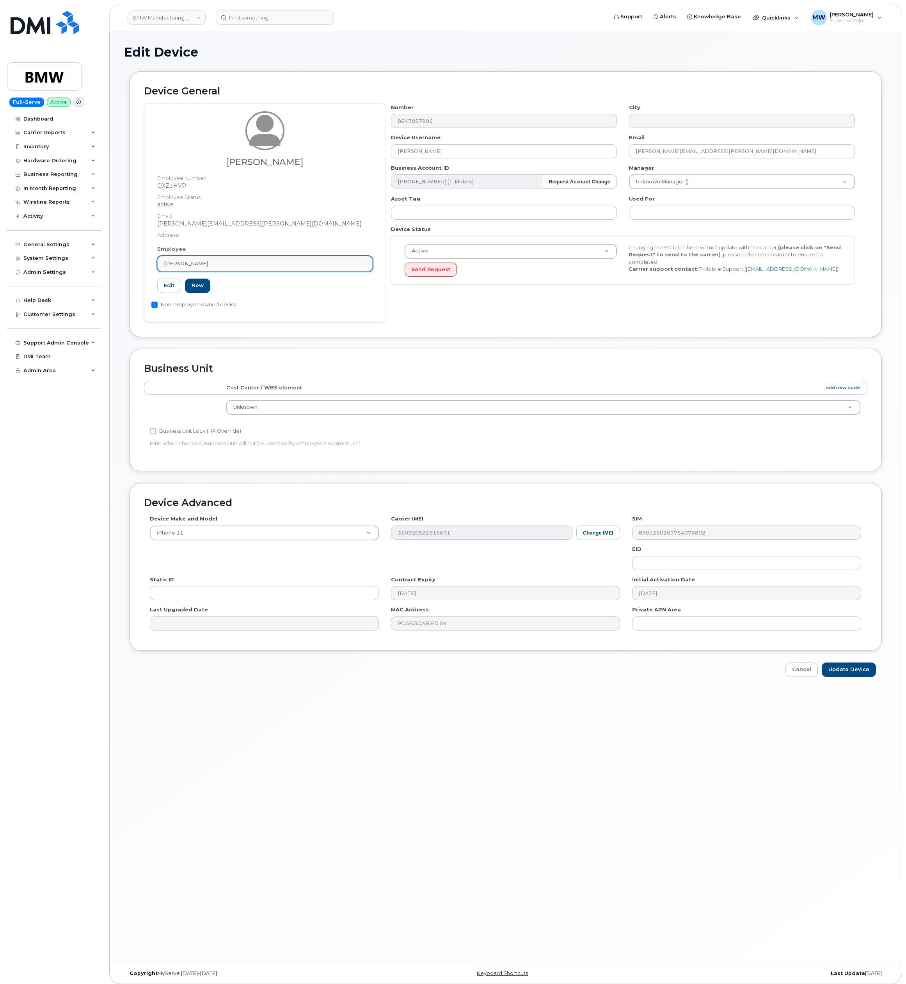
click at [243, 268] on link "[PERSON_NAME]" at bounding box center [264, 264] width 215 height 16
paste input "[PERSON_NAME]"
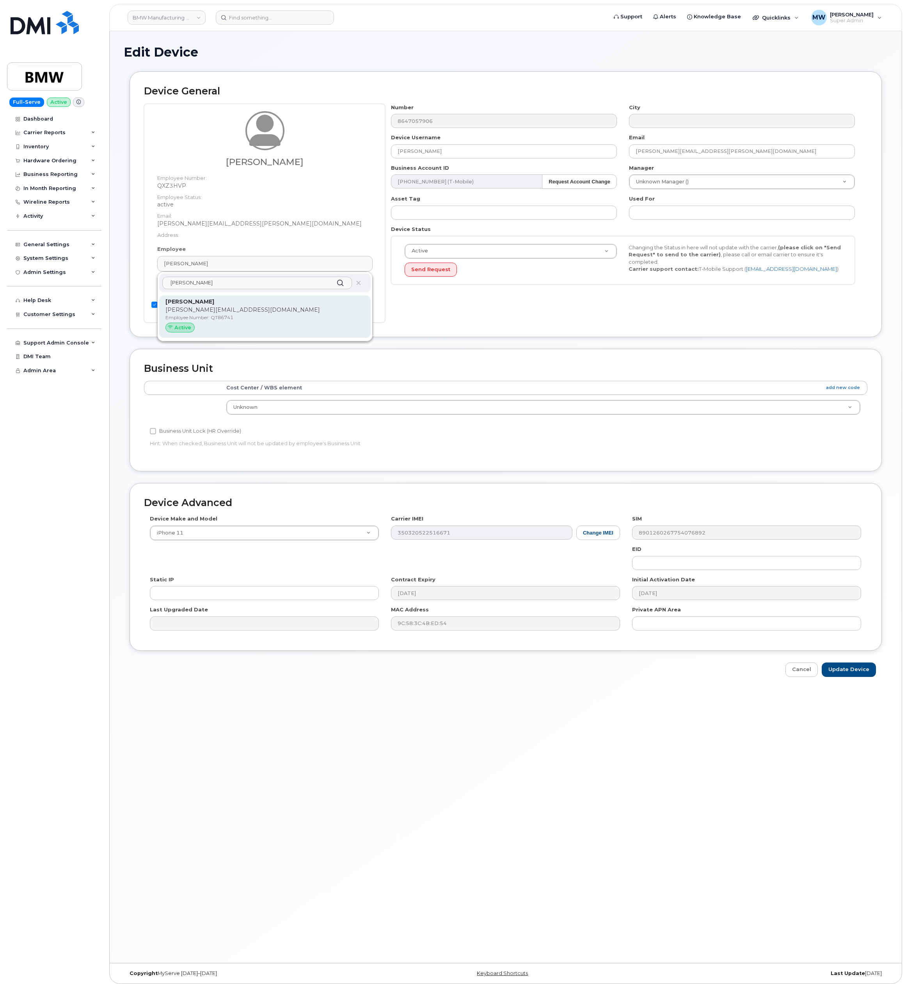
type input "[PERSON_NAME]"
click at [272, 321] on p "Employee Number: QT86741" at bounding box center [264, 317] width 199 height 7
type input "QT86741"
type input "[PERSON_NAME]"
type input "[PERSON_NAME][EMAIL_ADDRESS][DOMAIN_NAME]"
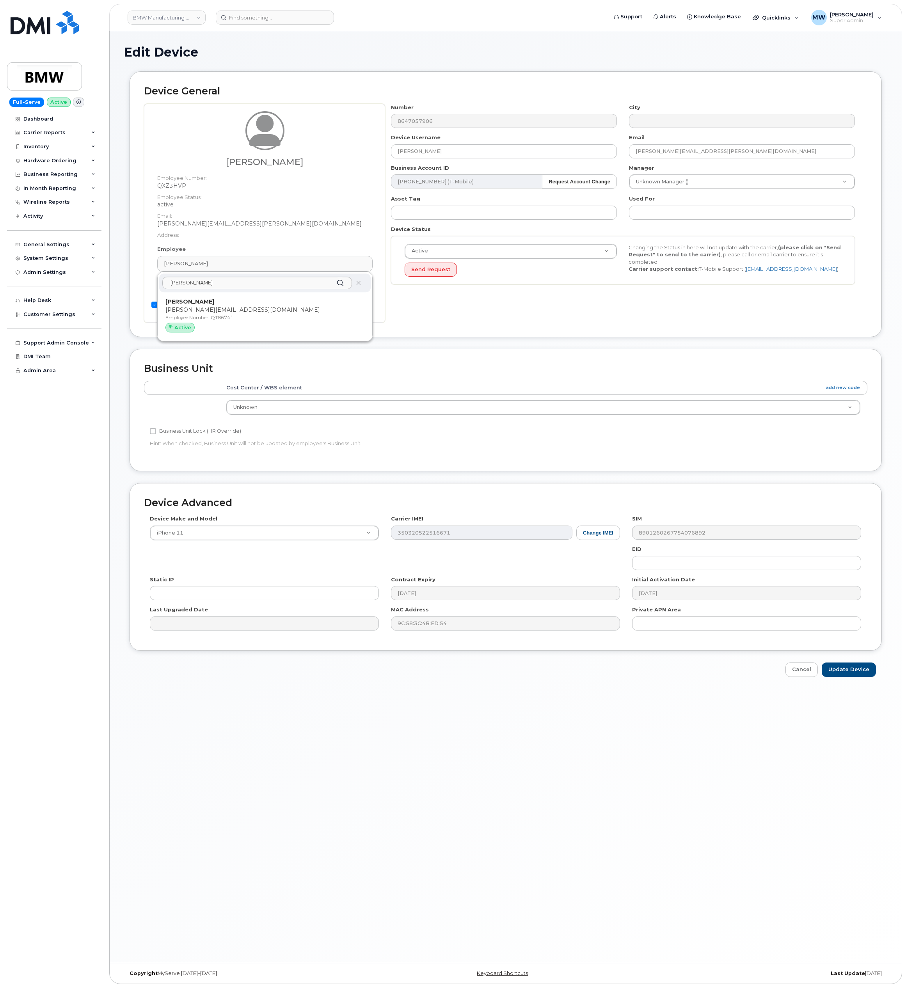
type input "14966718"
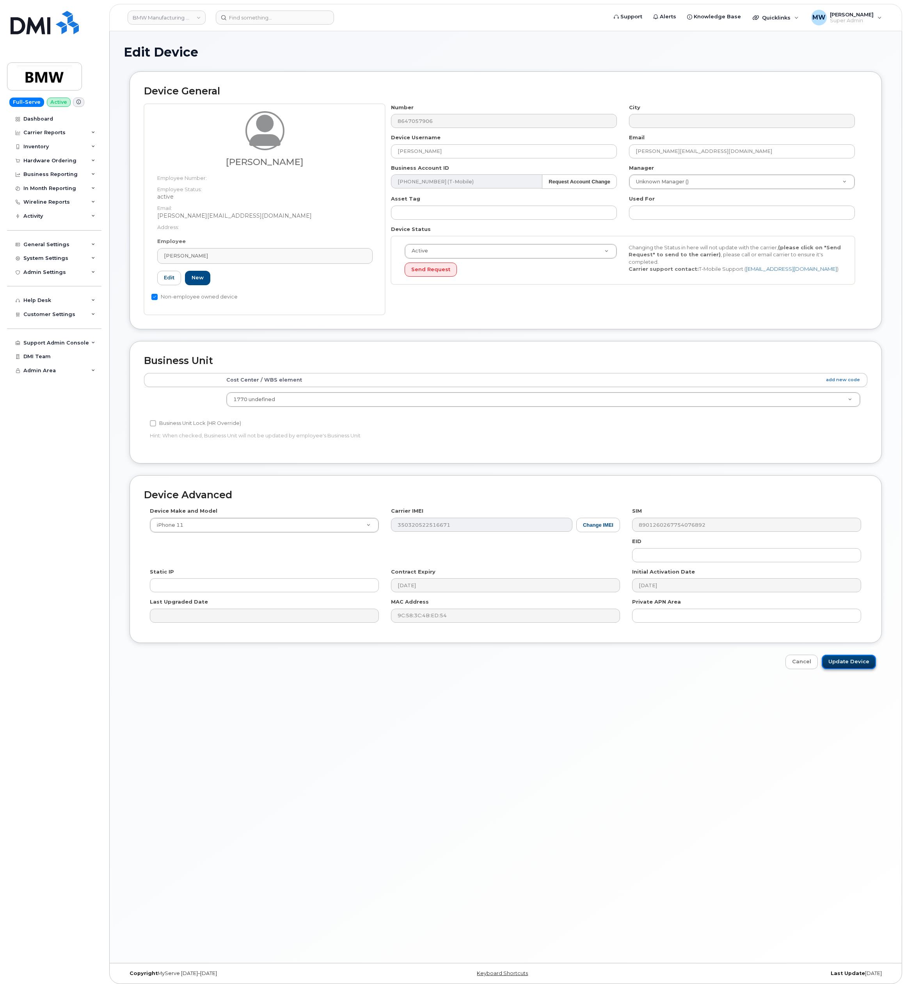
click at [865, 669] on input "Update Device" at bounding box center [849, 662] width 54 height 14
type input "Saving..."
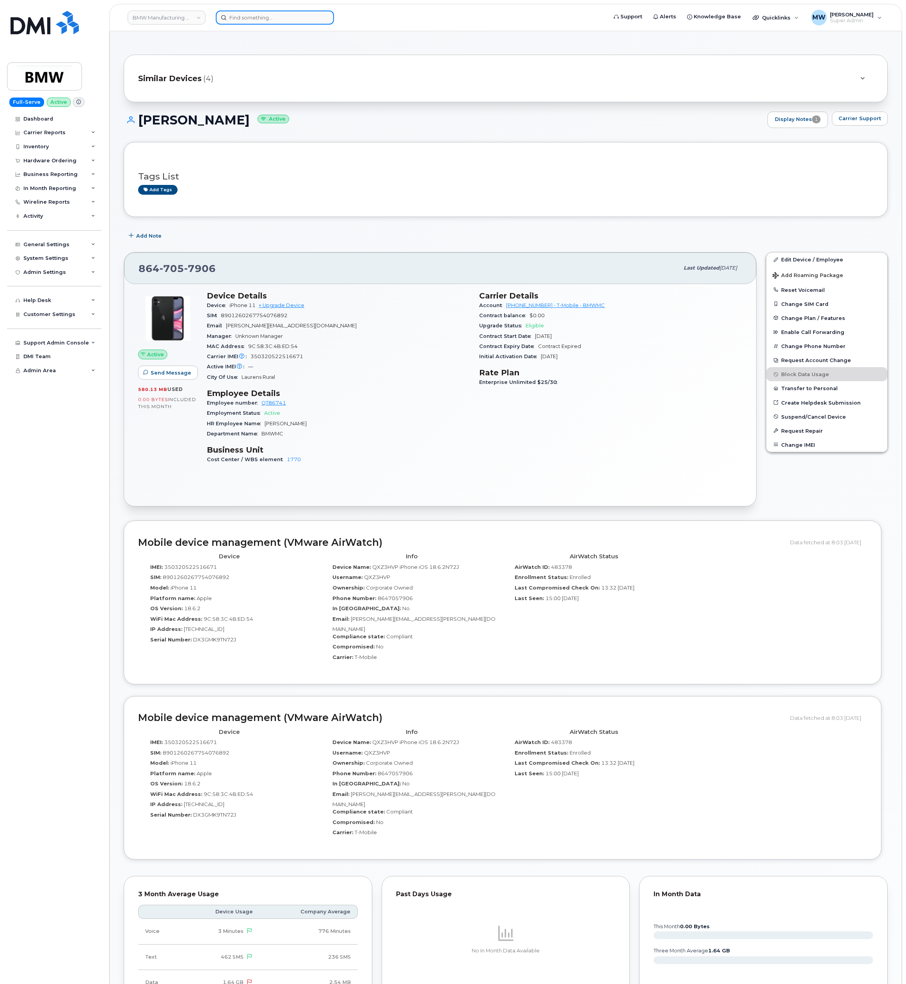
click at [270, 12] on input at bounding box center [275, 18] width 118 height 14
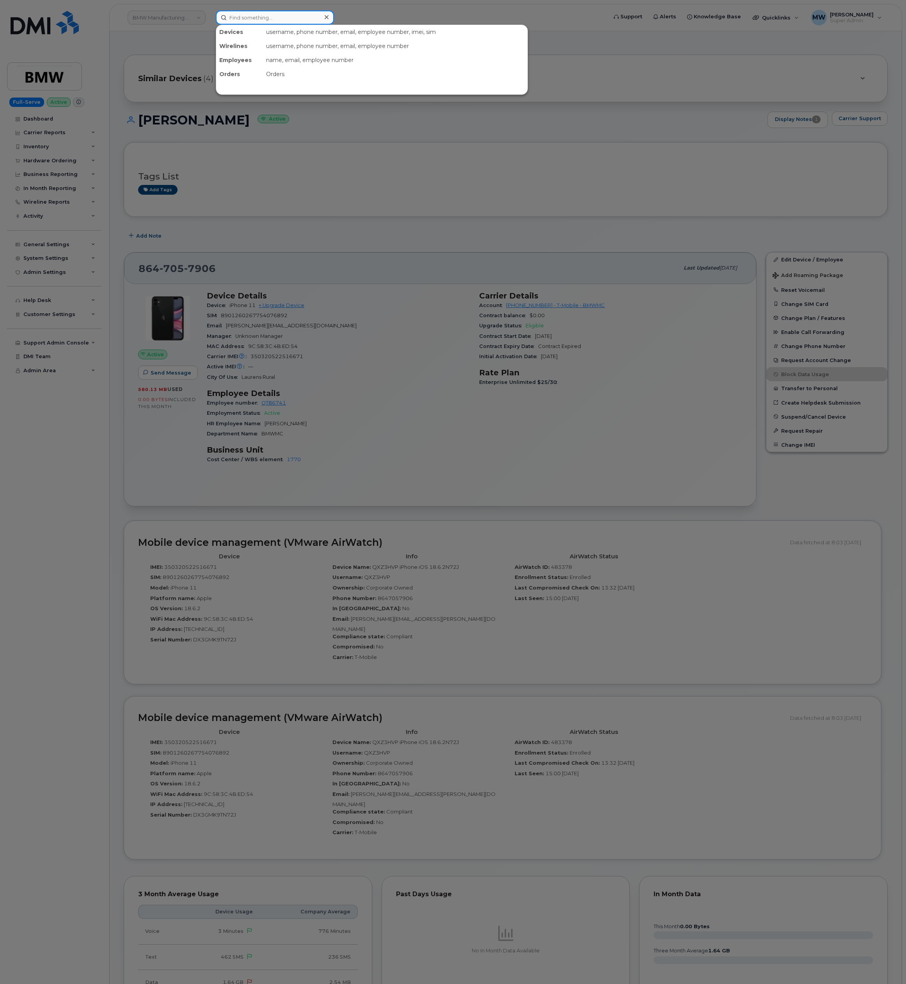
paste input "4847353967"
type input "4847353967"
click at [326, 53] on div "484 - 735 - 3967" at bounding box center [334, 49] width 76 height 8
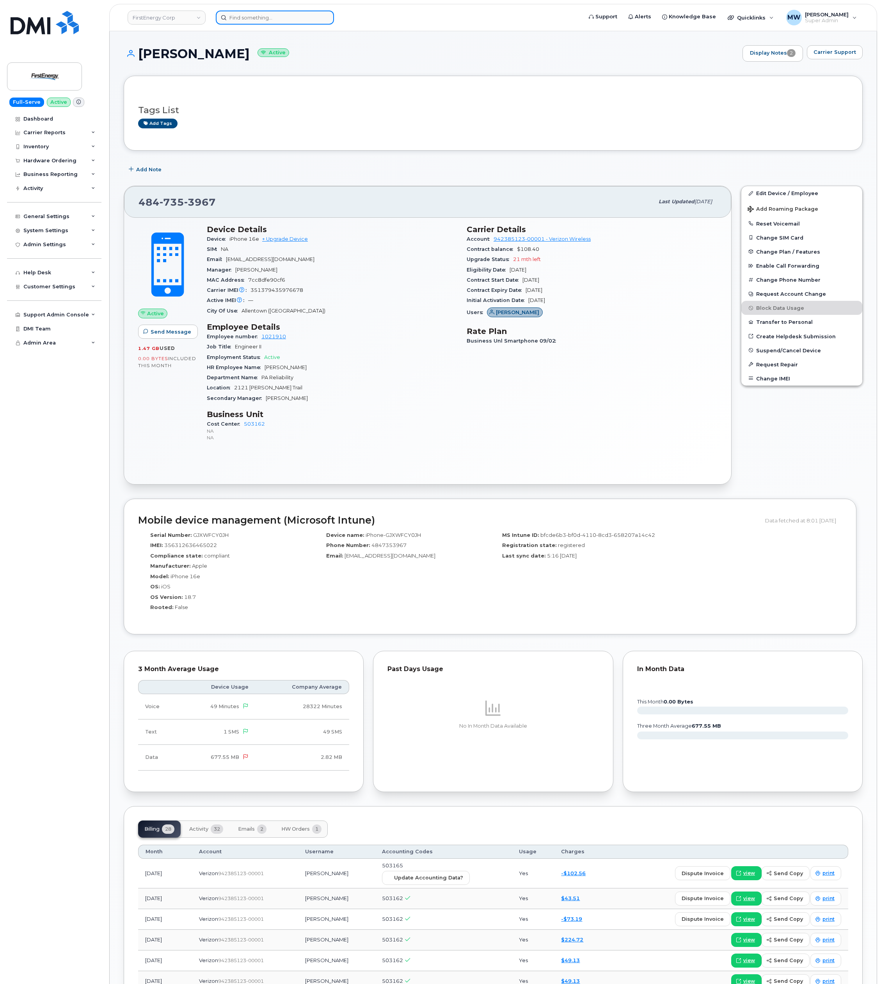
click at [258, 15] on input at bounding box center [275, 18] width 118 height 14
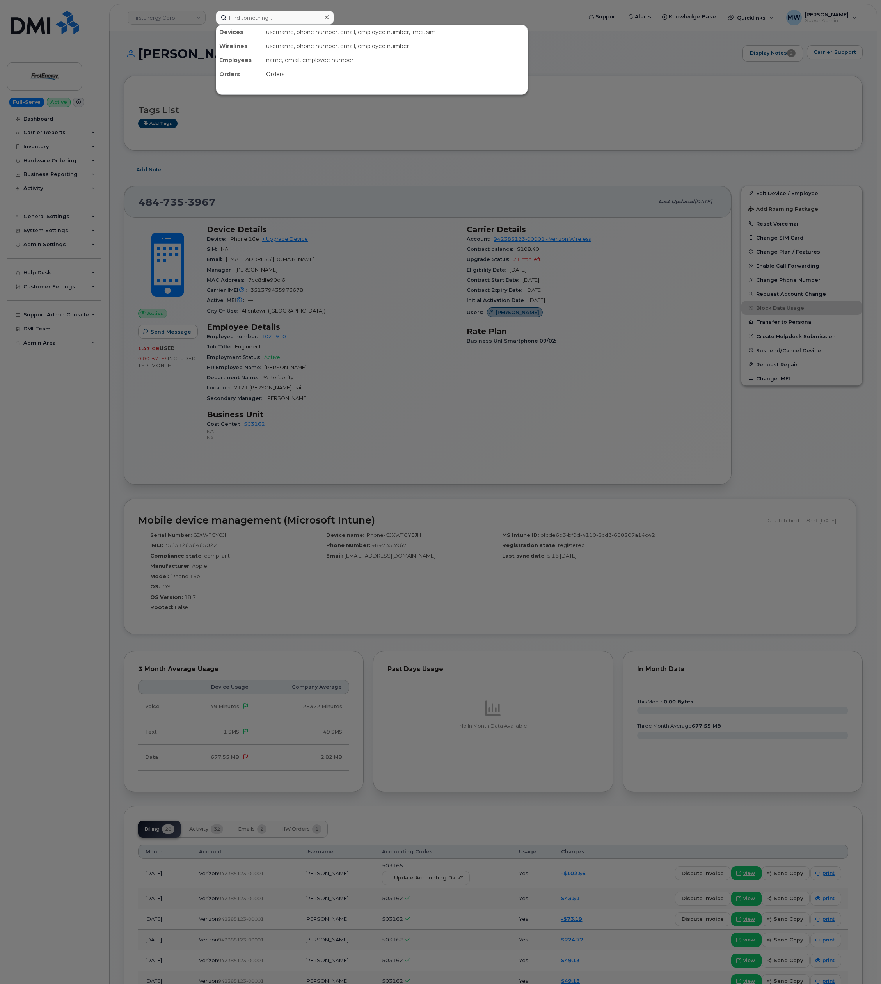
click at [331, 159] on div at bounding box center [440, 492] width 881 height 984
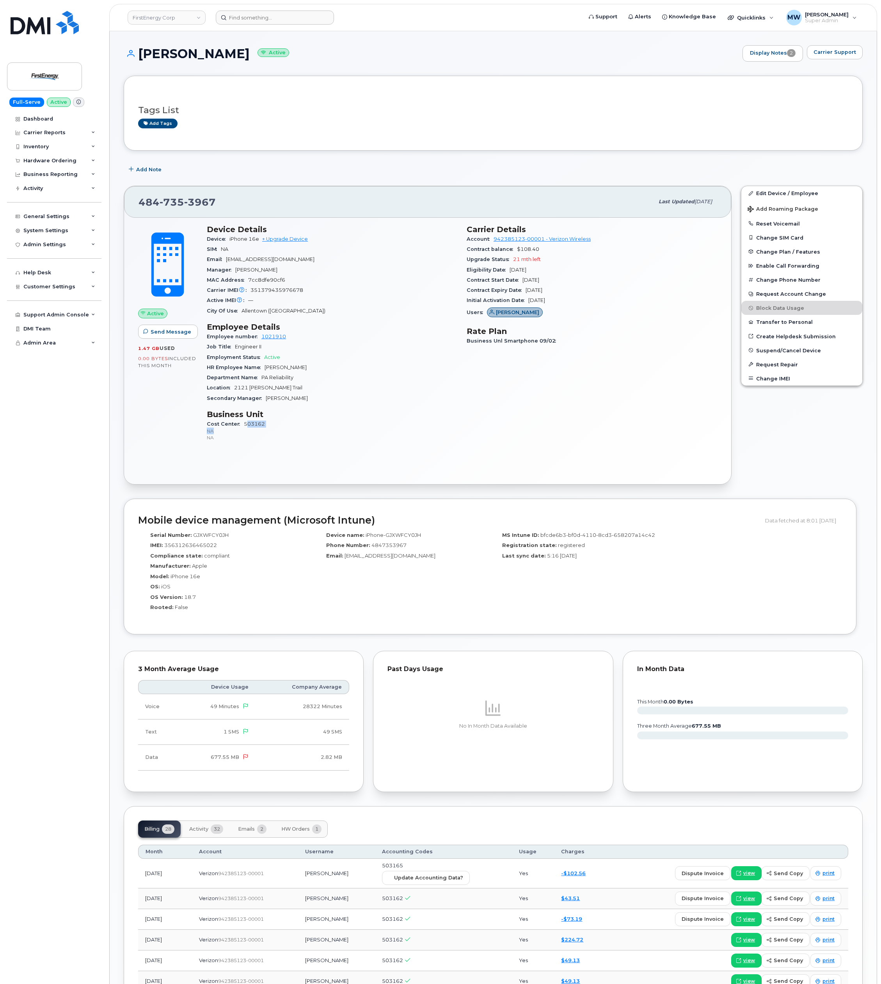
drag, startPoint x: 279, startPoint y: 435, endPoint x: 246, endPoint y: 428, distance: 34.1
click at [246, 428] on span "503162 NA NA" at bounding box center [332, 431] width 250 height 20
click at [275, 425] on div "Cost Center 503162 NA NA" at bounding box center [332, 431] width 250 height 24
click at [268, 426] on div "Cost Center 503162 NA NA" at bounding box center [332, 431] width 250 height 24
drag, startPoint x: 240, startPoint y: 430, endPoint x: 1, endPoint y: 403, distance: 240.3
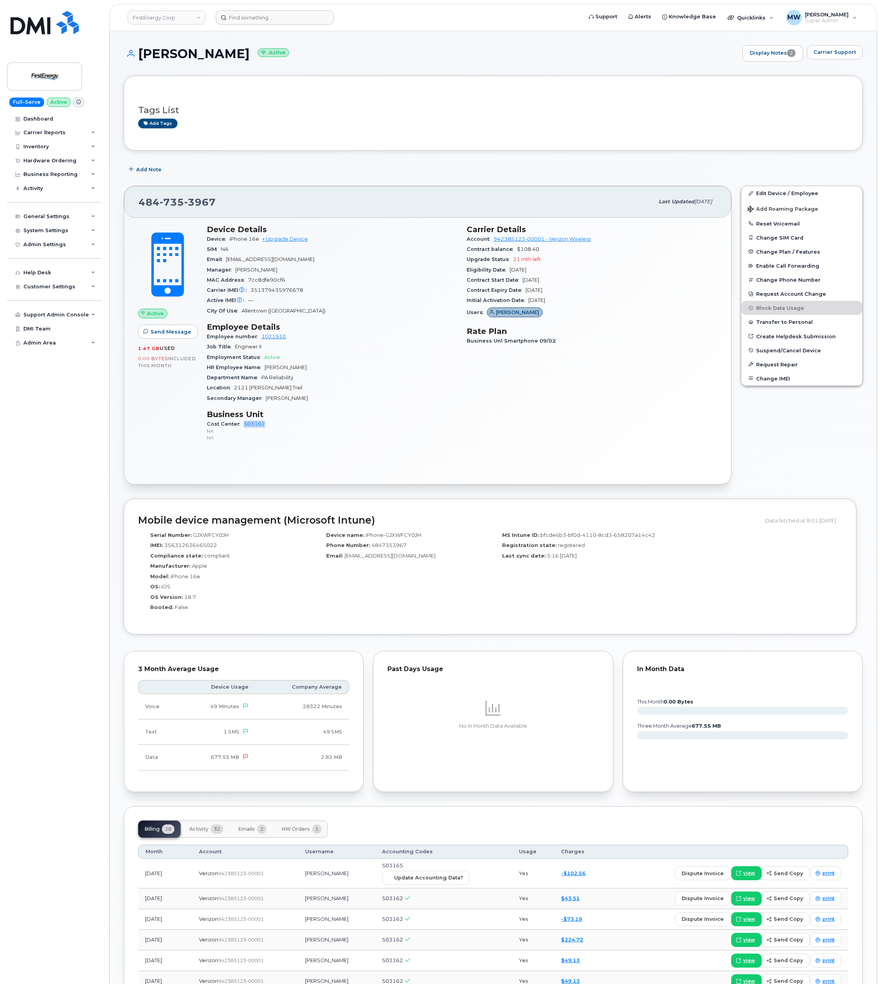
click at [267, 428] on div "Cost Center 503162 NA NA" at bounding box center [332, 431] width 250 height 24
copy link "503162"
drag, startPoint x: 304, startPoint y: 338, endPoint x: 261, endPoint y: 342, distance: 43.1
click at [261, 342] on div "Employee number 1021910" at bounding box center [332, 337] width 250 height 10
copy link "1021910"
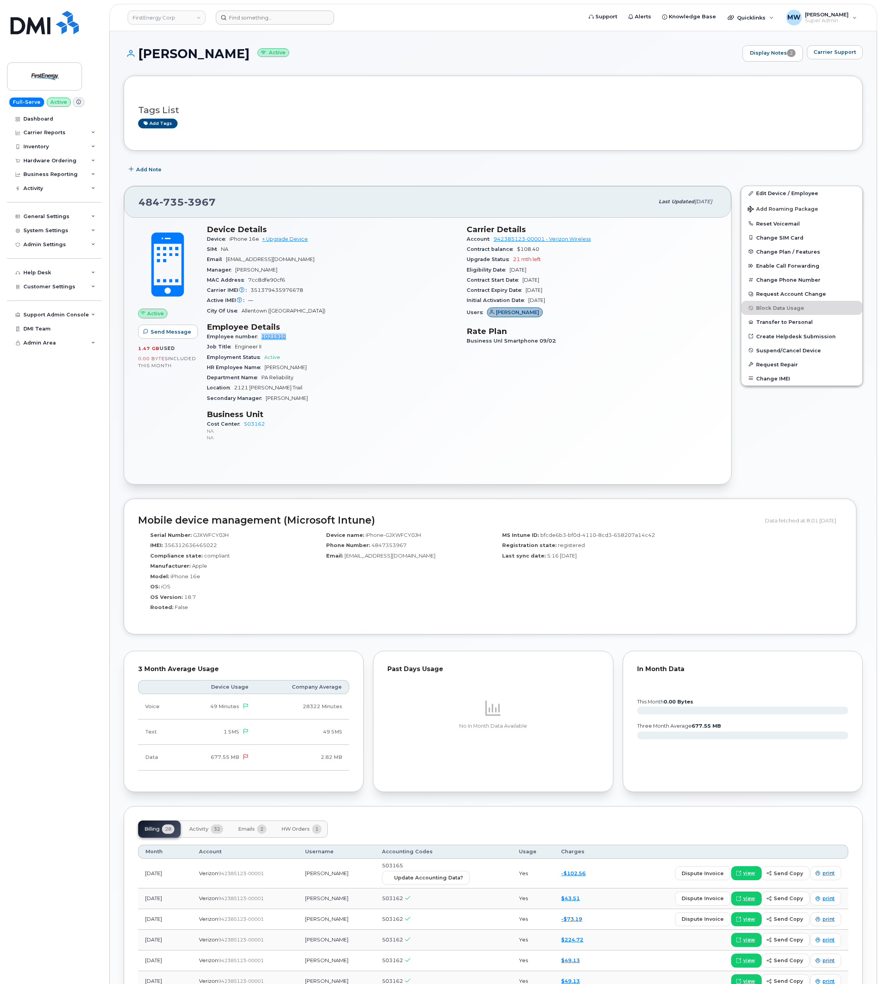
click at [311, 339] on div "Employee number 1021910" at bounding box center [332, 337] width 250 height 10
drag, startPoint x: 293, startPoint y: 341, endPoint x: 261, endPoint y: 343, distance: 32.8
click at [261, 342] on div "Employee number 1021910" at bounding box center [332, 337] width 250 height 10
copy link "1021910"
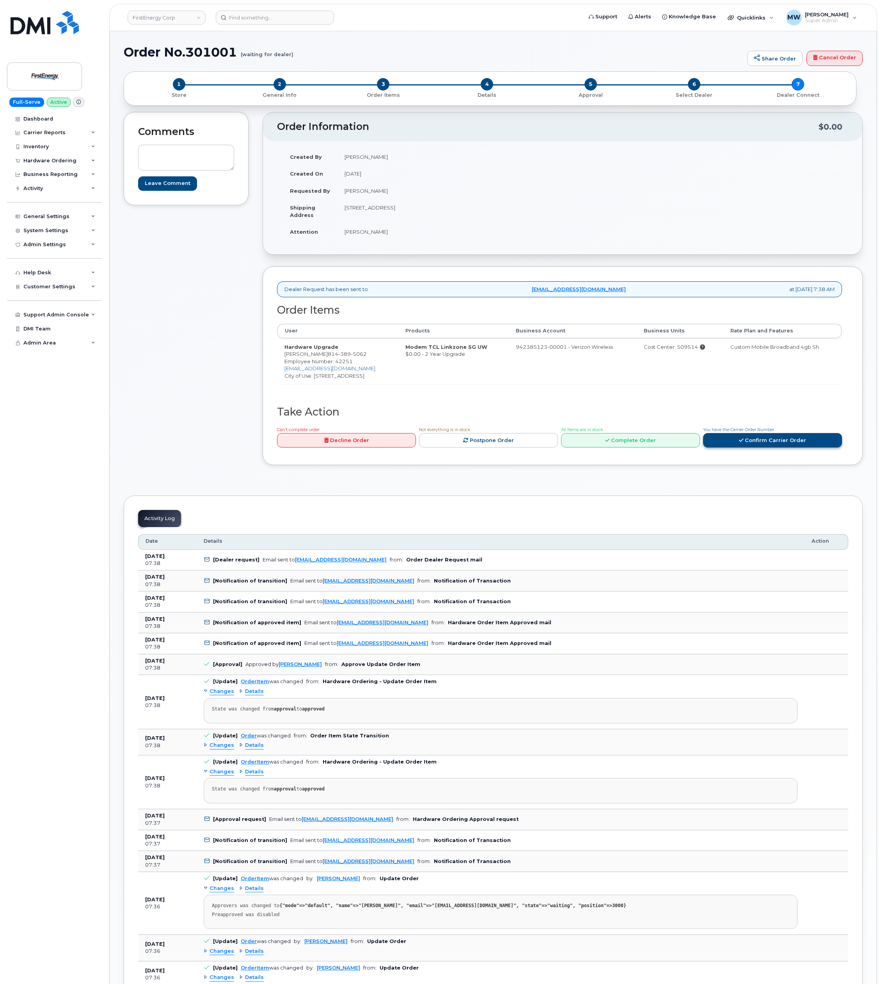
click at [774, 448] on link "Confirm Carrier Order" at bounding box center [772, 440] width 139 height 14
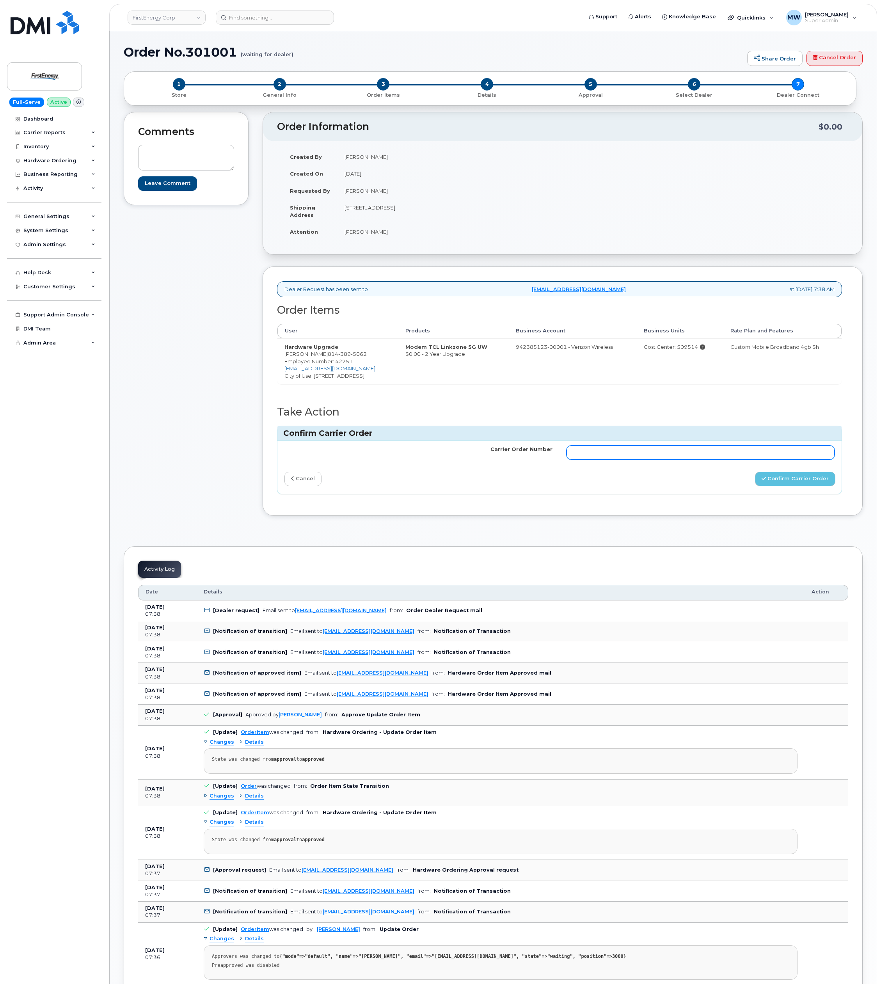
click at [658, 460] on input "Carrier Order Number" at bounding box center [701, 453] width 268 height 14
paste input "MB1000502319264"
type input "MB1000502319264"
click at [774, 486] on button "Confirm Carrier Order" at bounding box center [795, 479] width 80 height 14
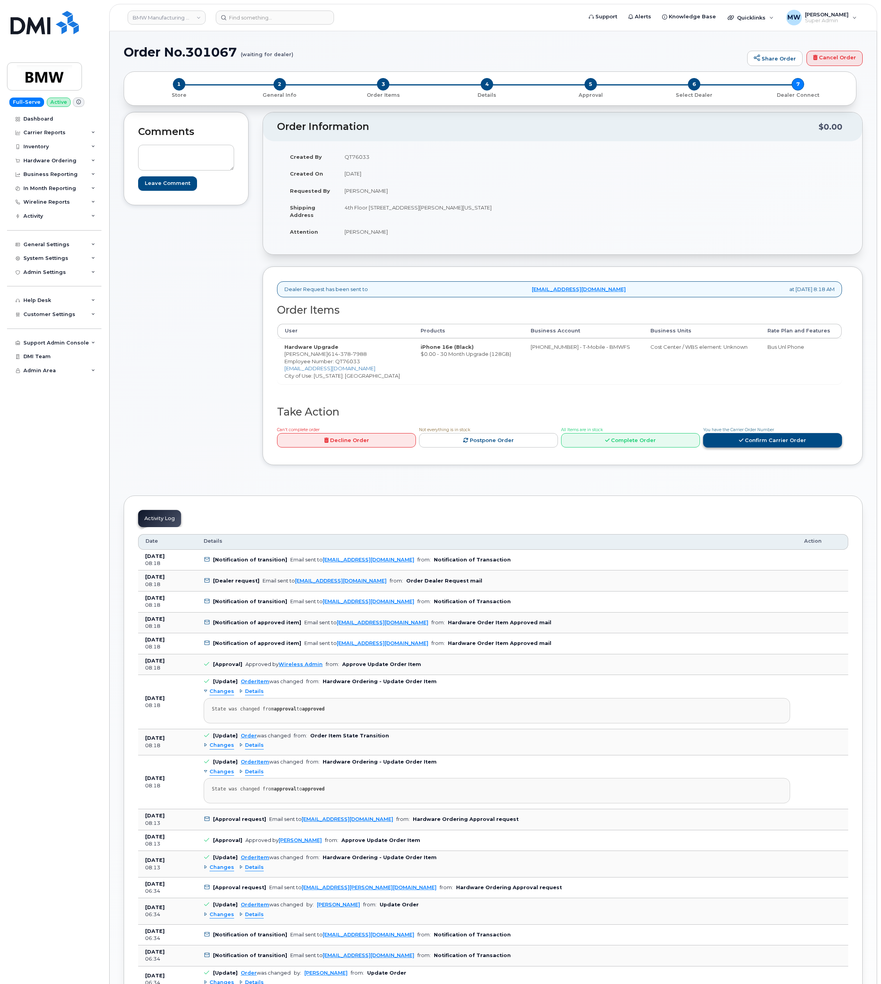
click at [805, 445] on link "Confirm Carrier Order" at bounding box center [772, 440] width 139 height 14
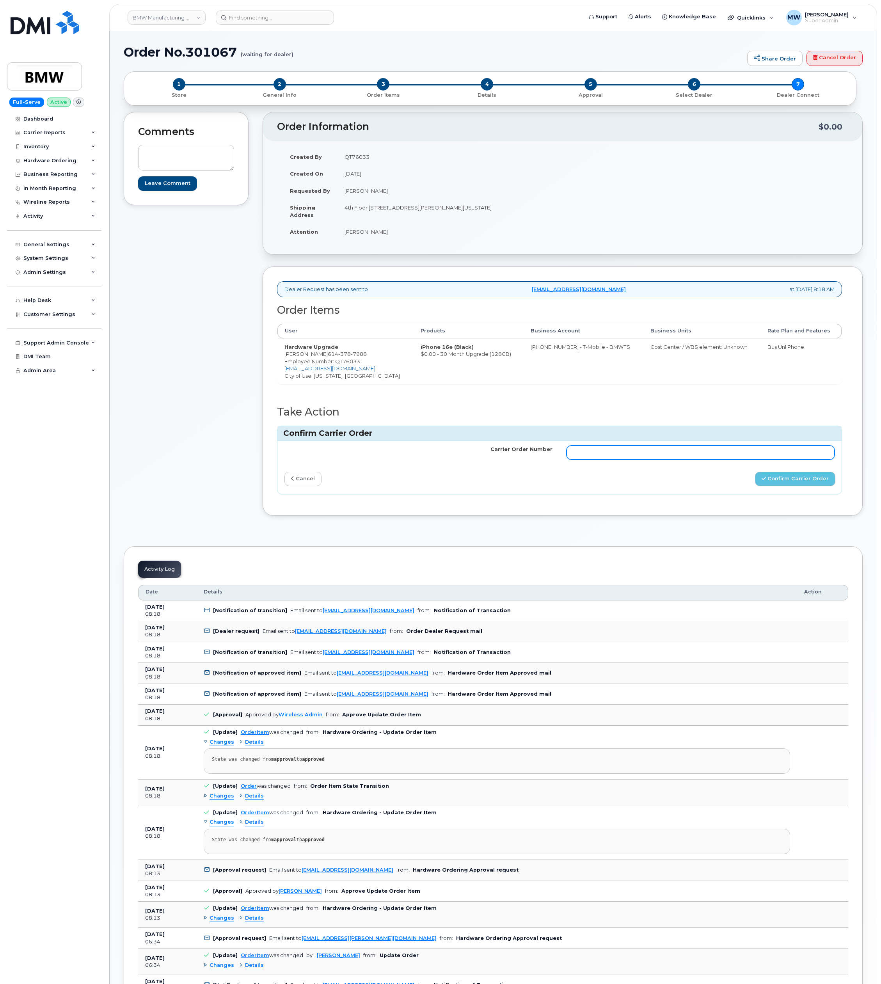
drag, startPoint x: 658, startPoint y: 453, endPoint x: 675, endPoint y: 467, distance: 22.7
click at [658, 454] on input "Carrier Order Number" at bounding box center [701, 453] width 268 height 14
paste input "771884736"
type input "771884736"
click at [780, 486] on button "Confirm Carrier Order" at bounding box center [795, 479] width 80 height 14
